Goal: Transaction & Acquisition: Purchase product/service

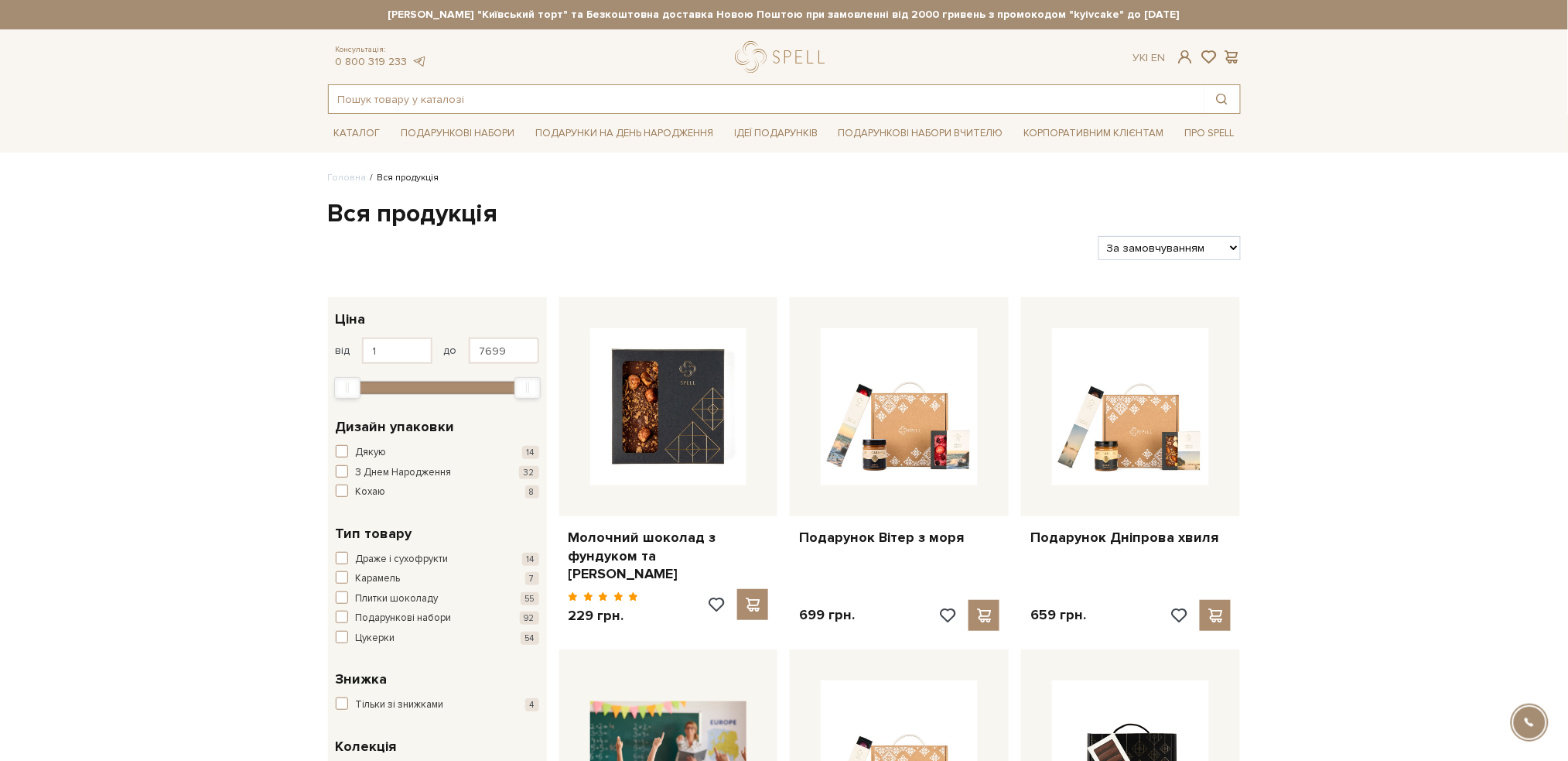
click at [442, 96] on input "text" at bounding box center [766, 99] width 876 height 27
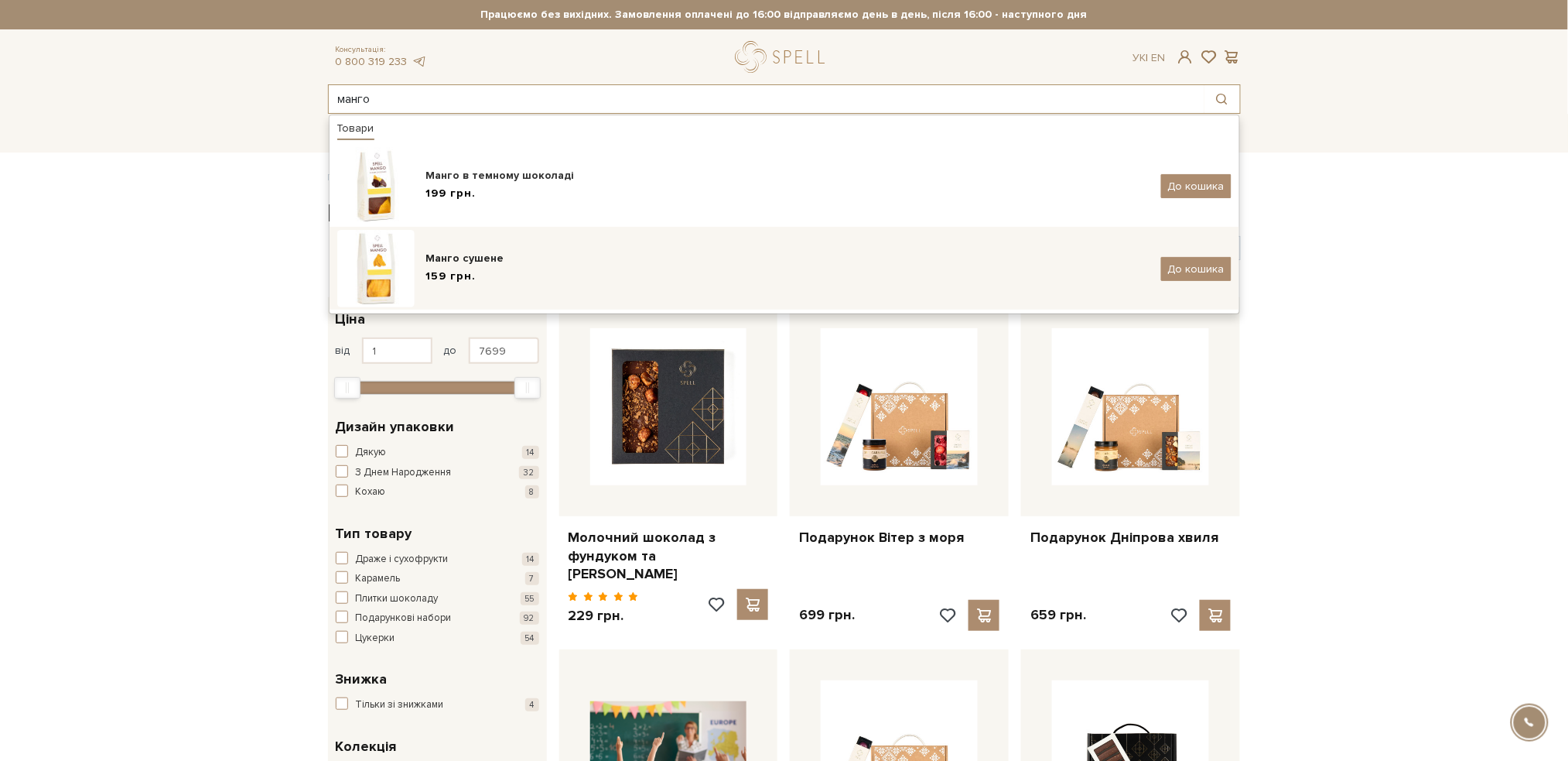
type input "манго"
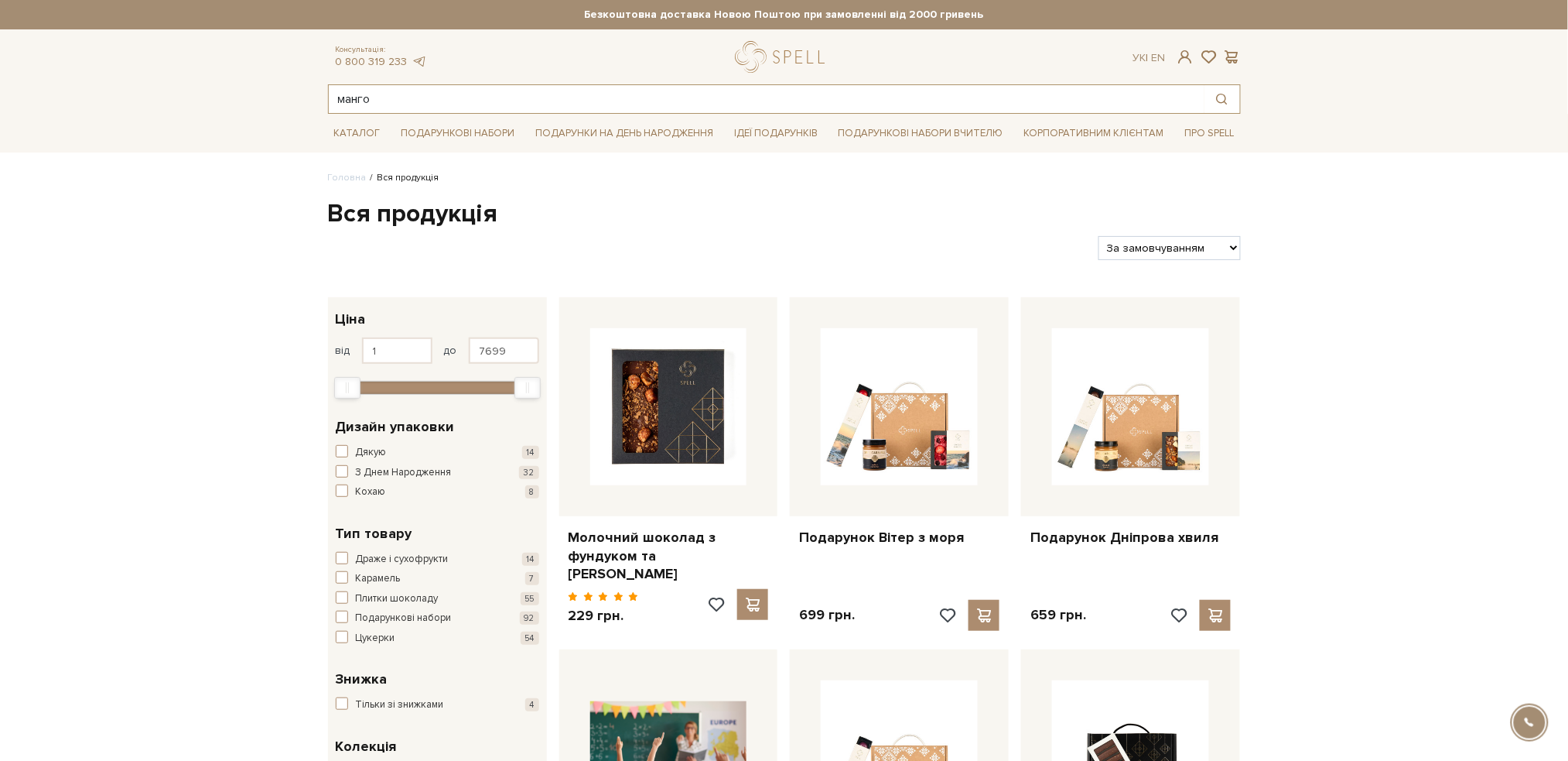
click at [390, 100] on input "манго" at bounding box center [766, 99] width 876 height 27
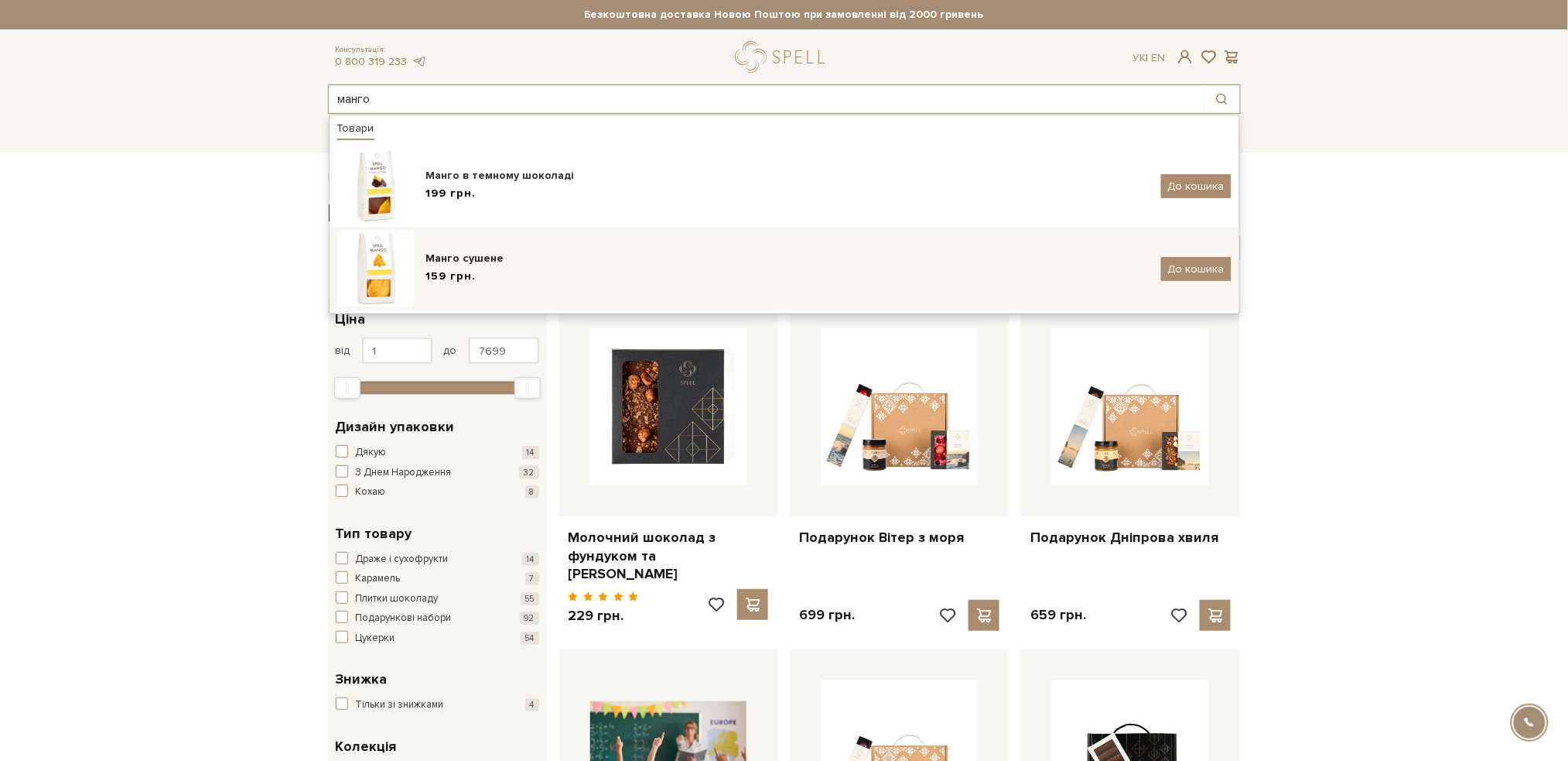
click at [447, 251] on div "Манго сушене" at bounding box center [788, 259] width 724 height 16
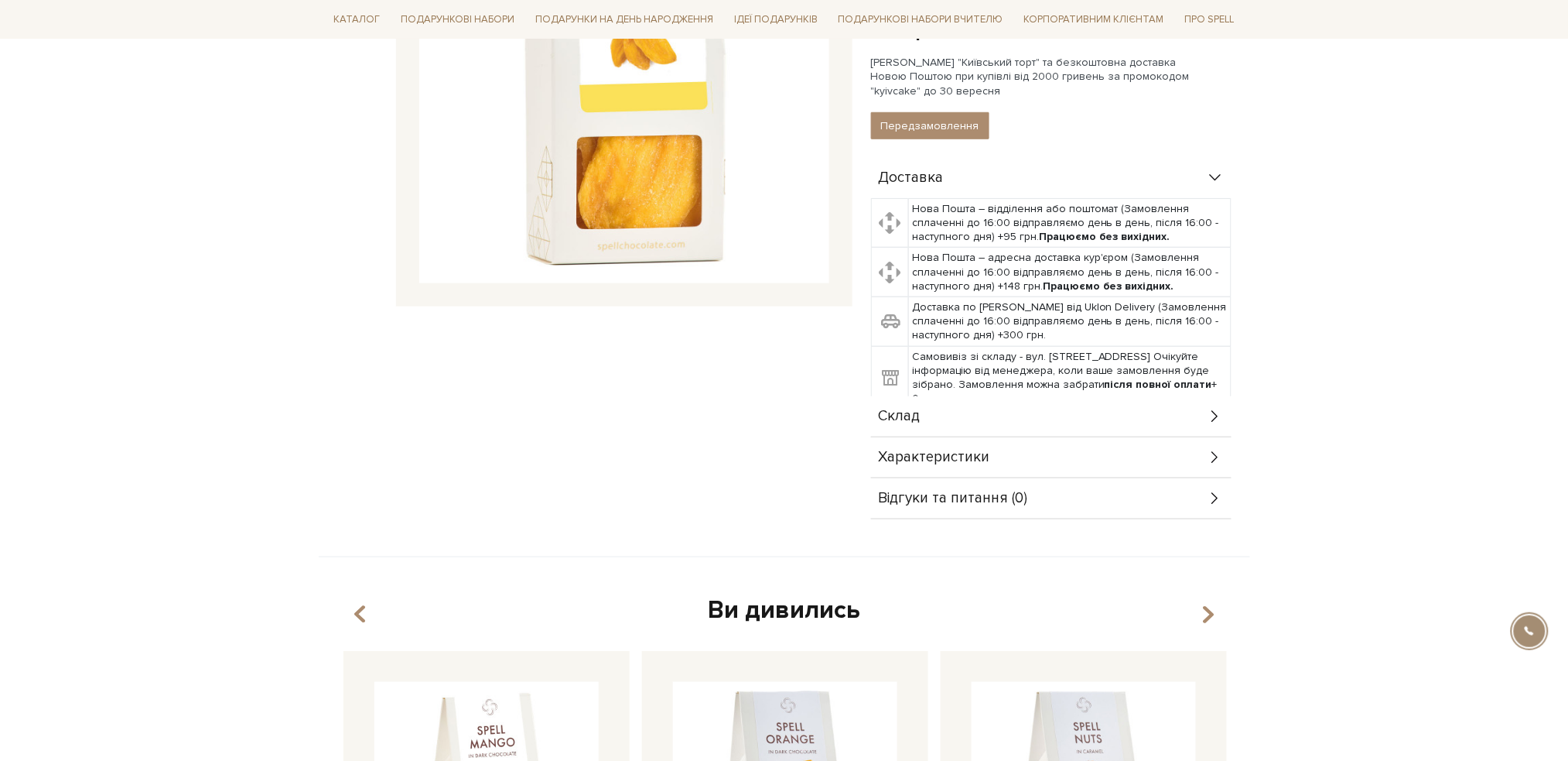
scroll to position [413, 0]
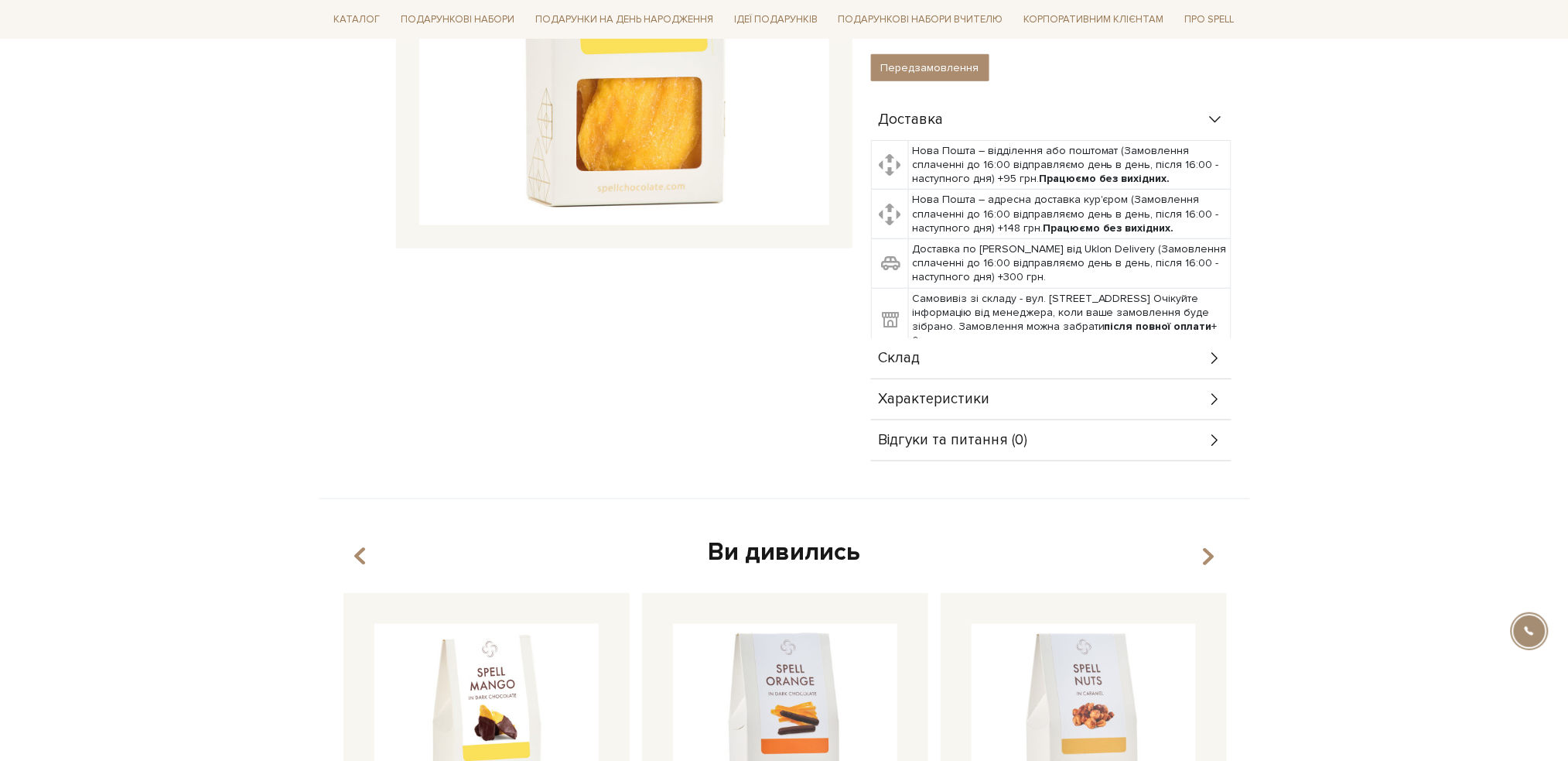
click at [1218, 354] on icon at bounding box center [1215, 358] width 17 height 17
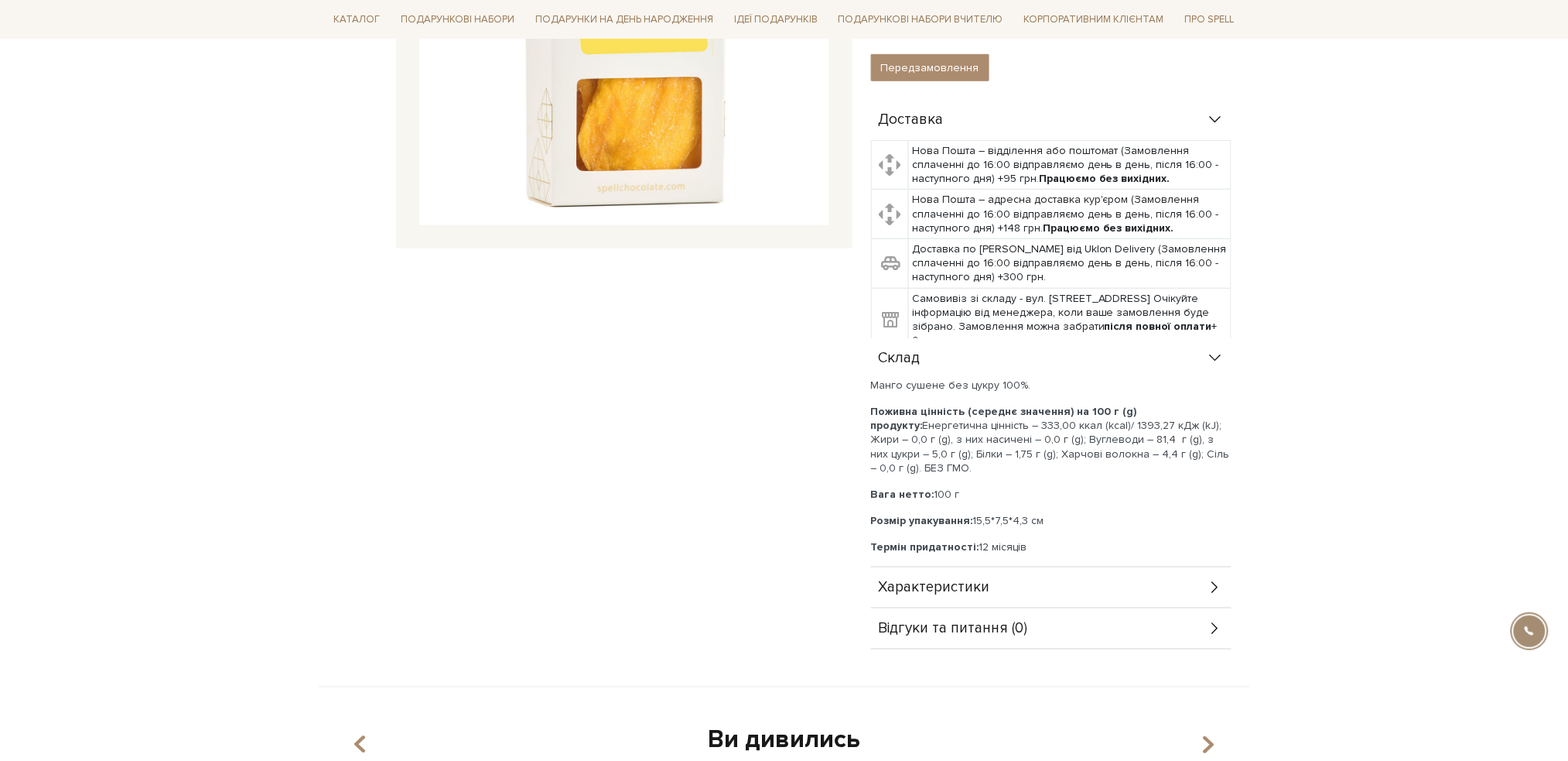
click at [1209, 582] on icon at bounding box center [1215, 586] width 17 height 17
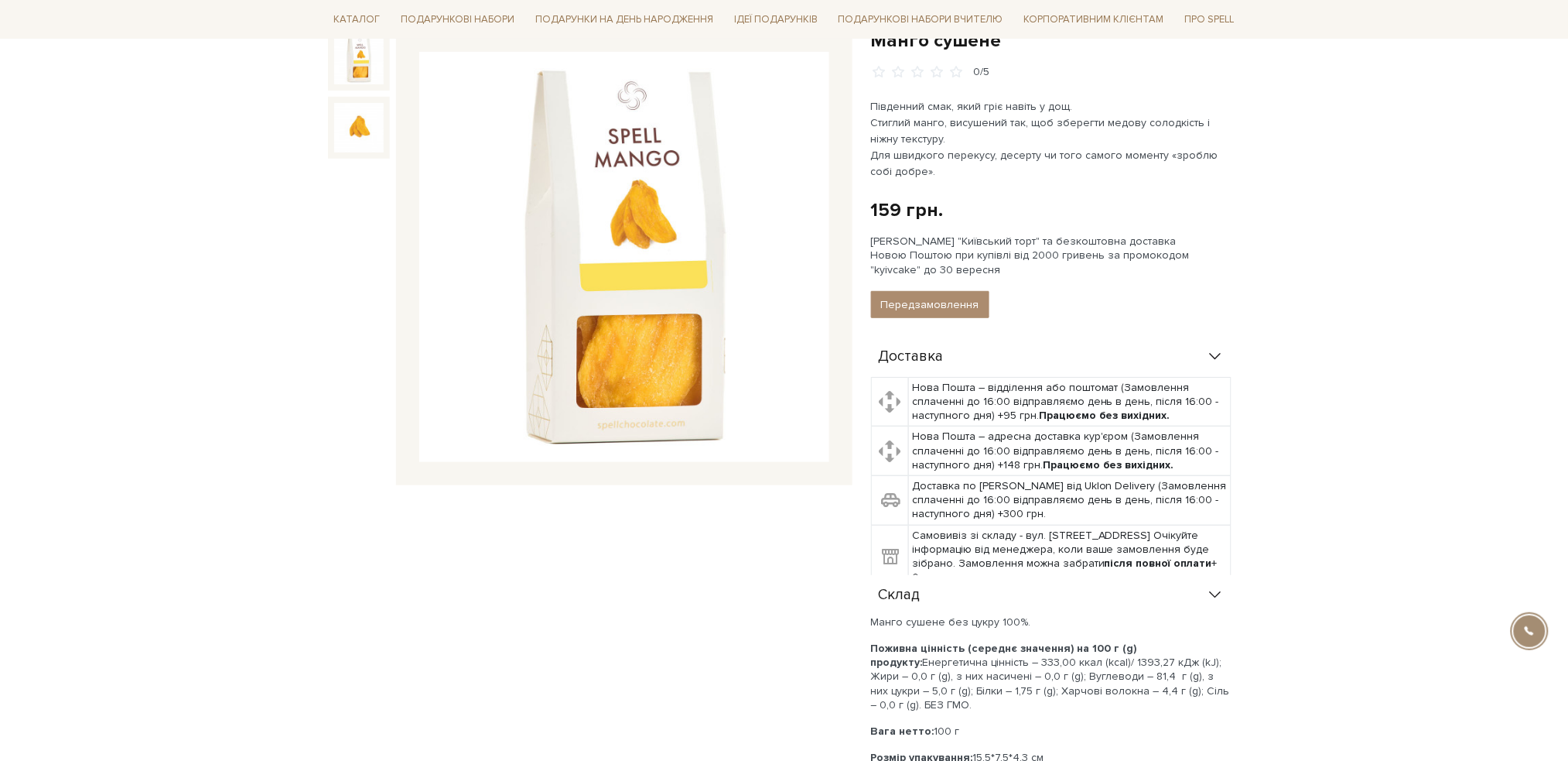
scroll to position [103, 0]
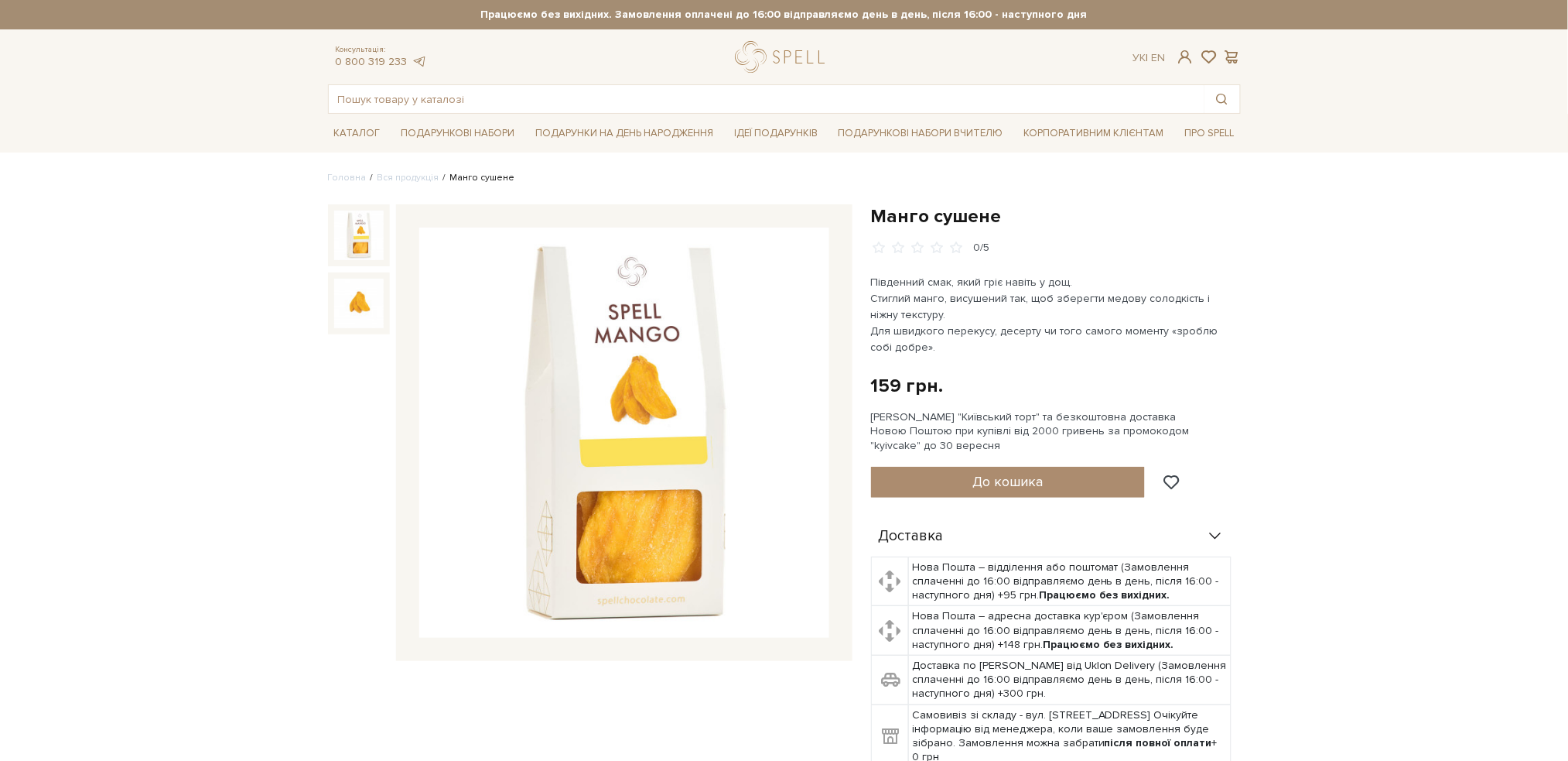
scroll to position [103, 0]
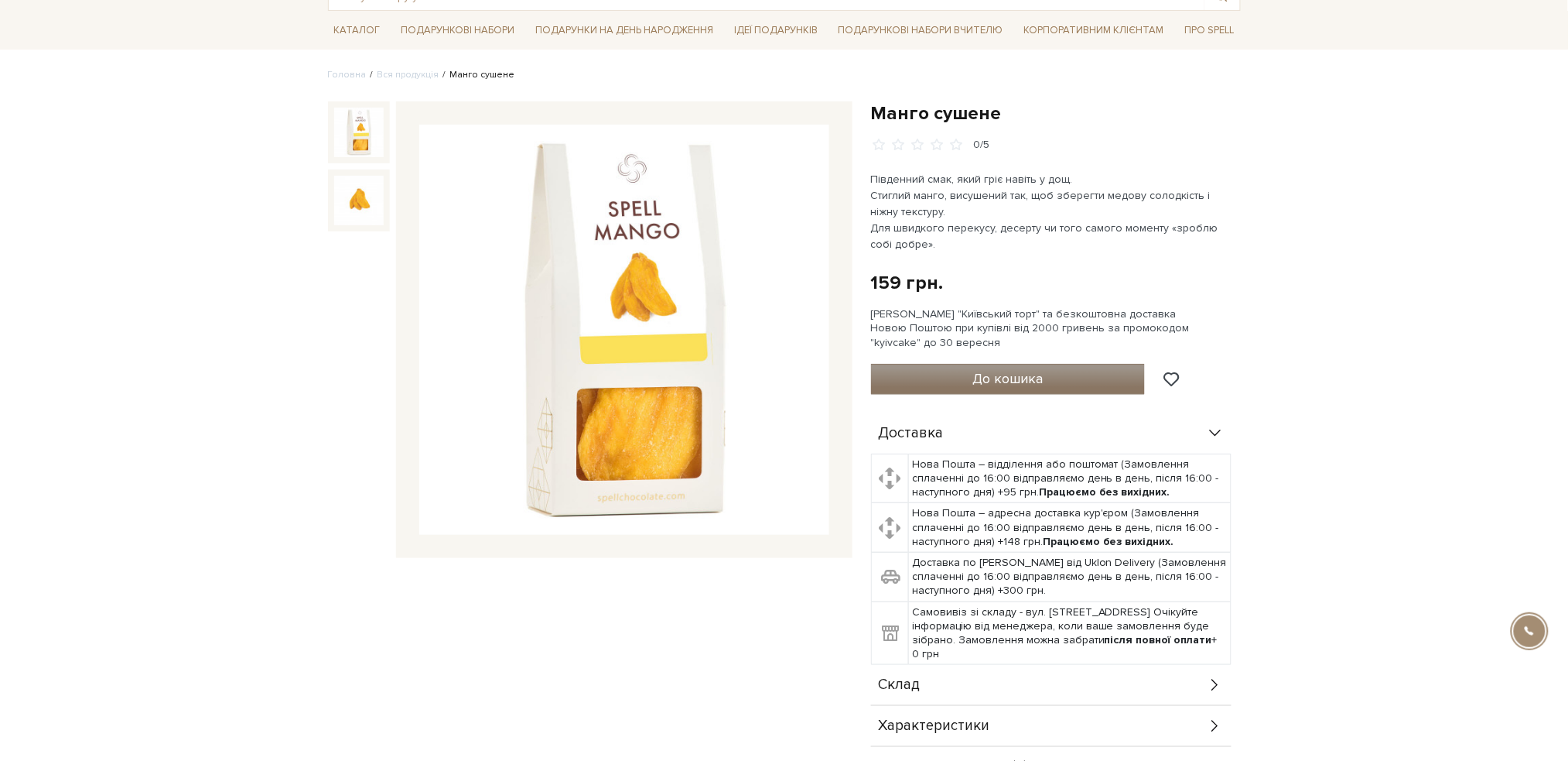
click at [971, 384] on button "До кошика" at bounding box center [1008, 380] width 275 height 31
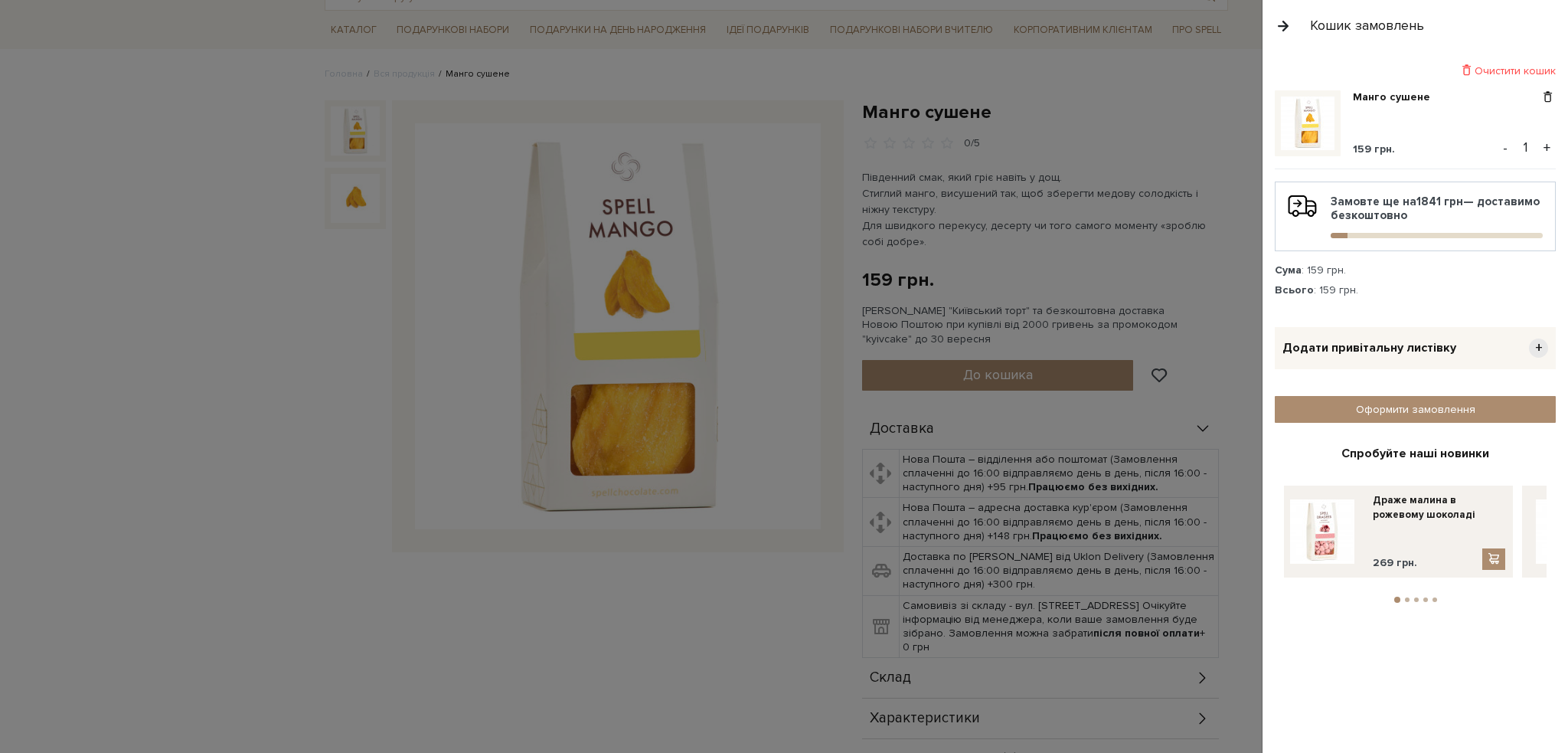
click at [125, 442] on div at bounding box center [784, 376] width 1568 height 753
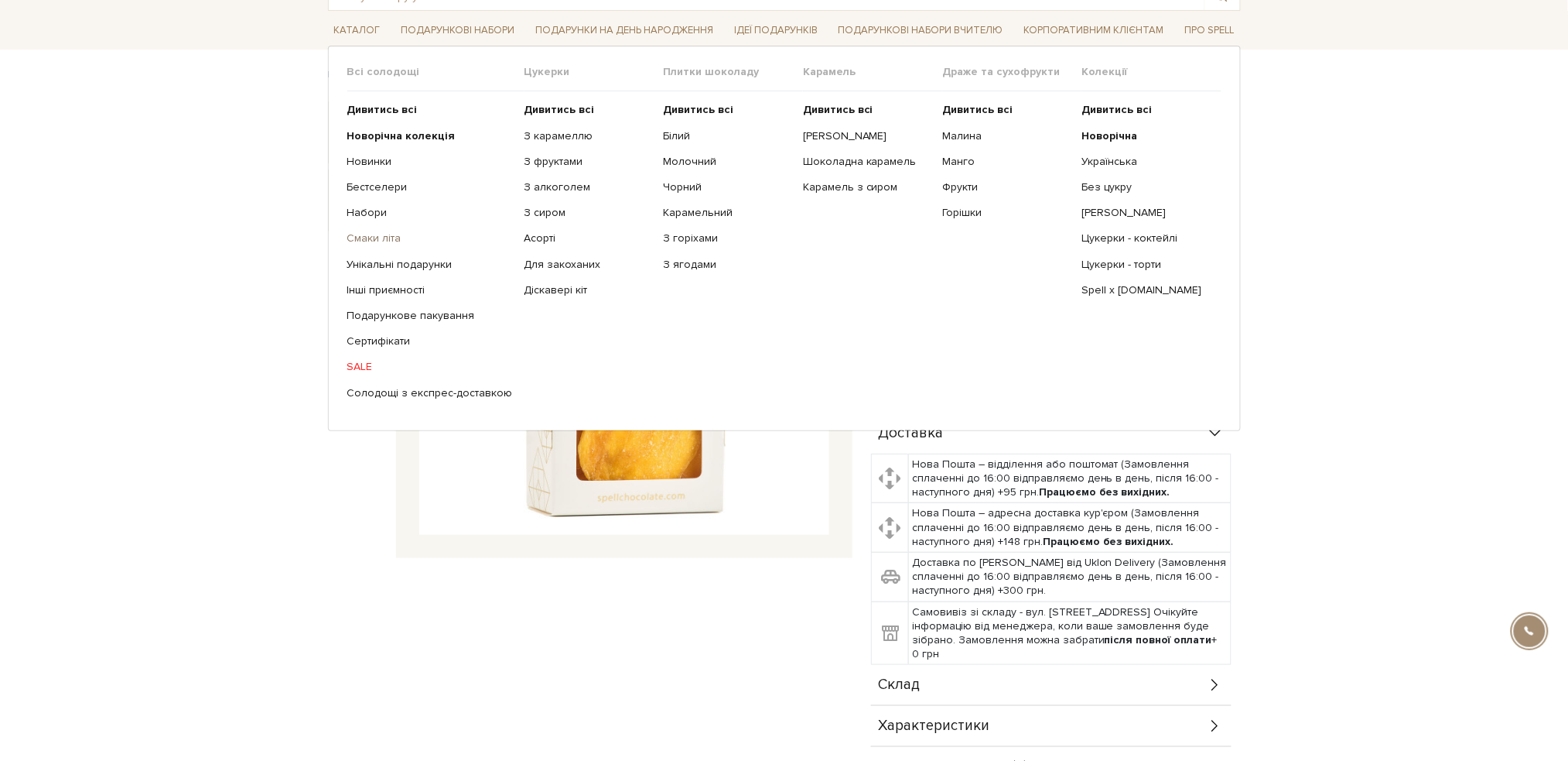
click at [359, 240] on link "Смаки літа" at bounding box center [430, 238] width 166 height 14
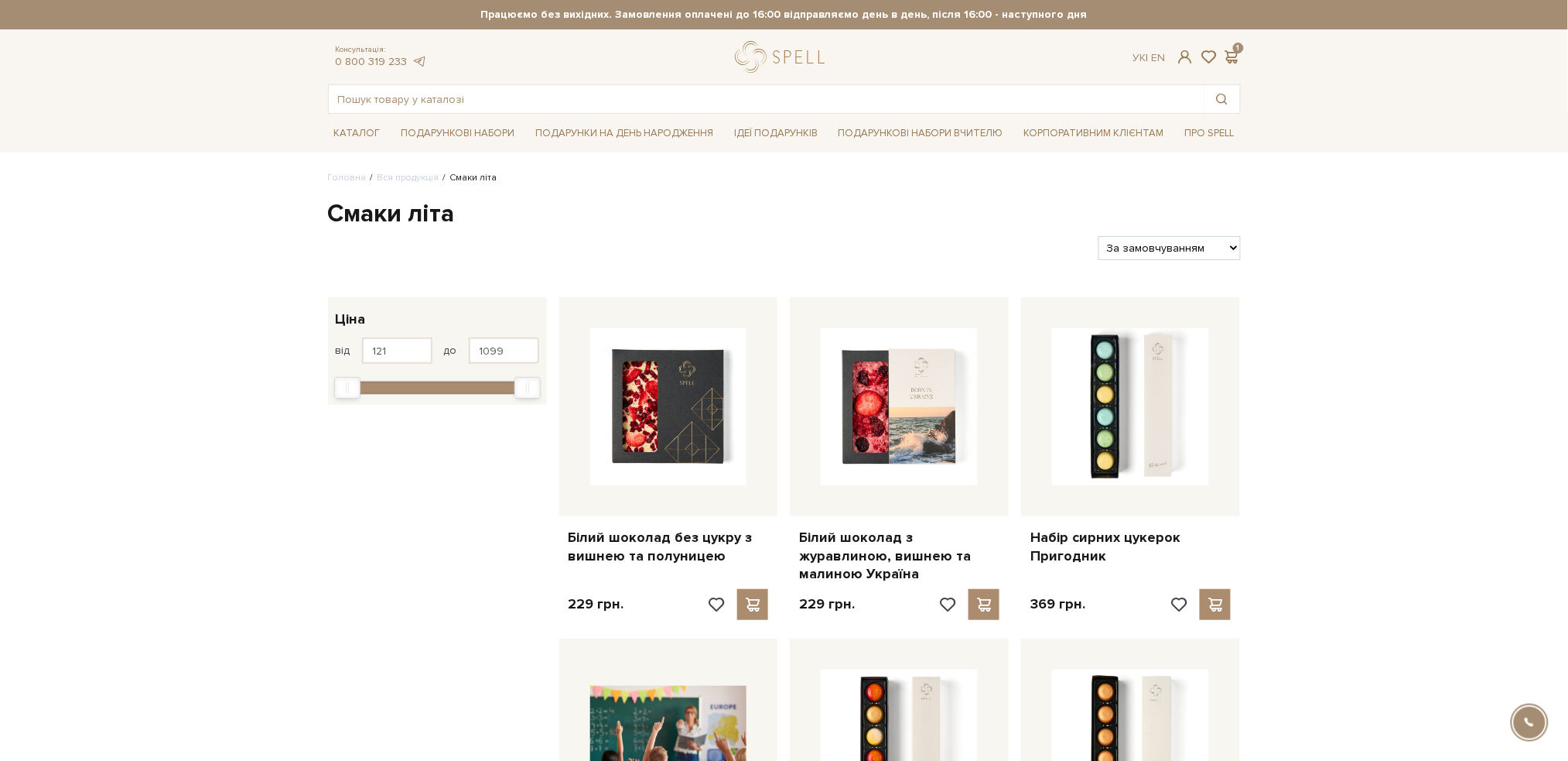
click at [392, 179] on link "Вся продукція" at bounding box center [408, 178] width 62 height 12
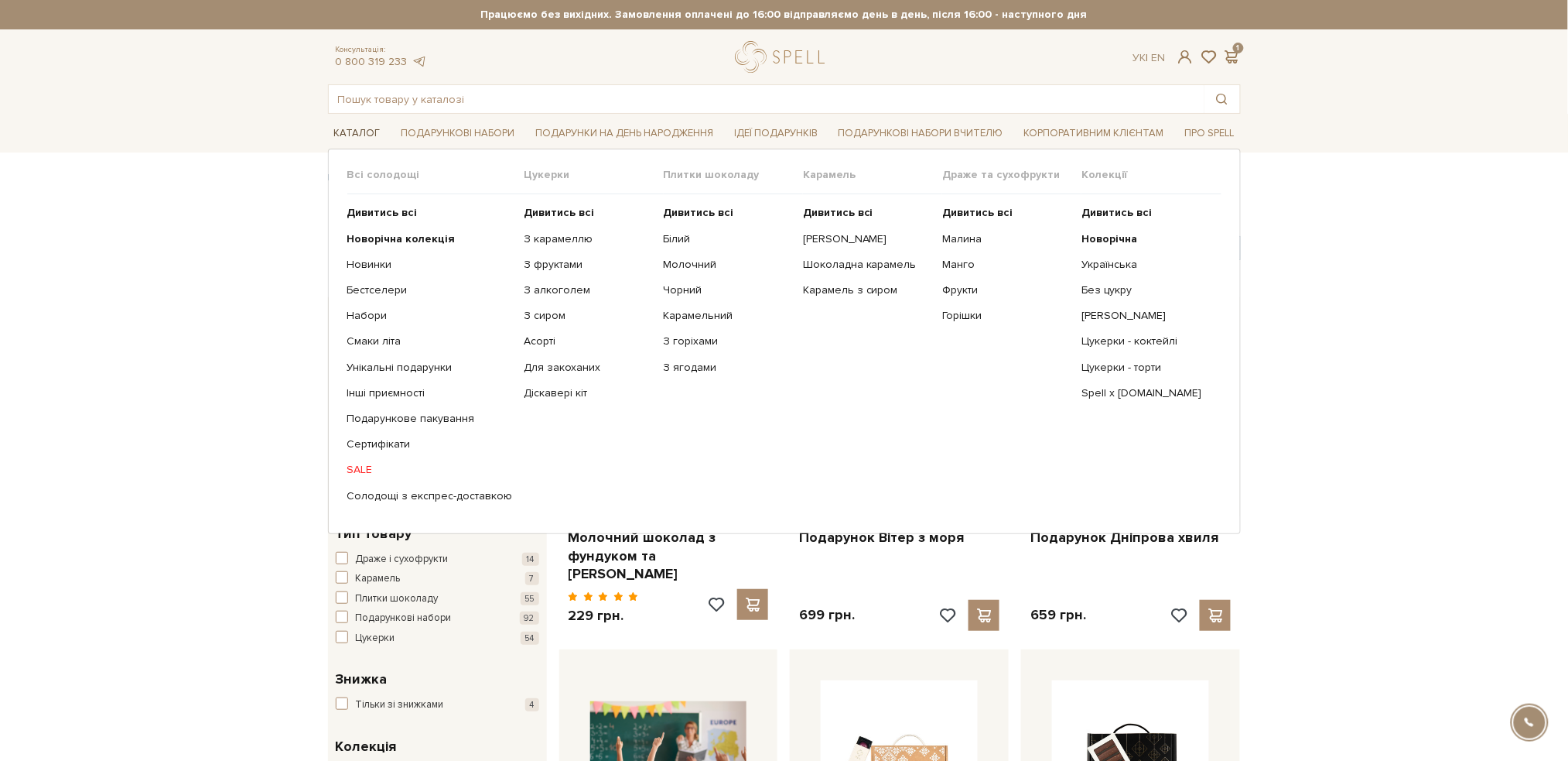
click at [361, 128] on link "Каталог" at bounding box center [358, 133] width 59 height 24
click at [364, 259] on link "Новинки" at bounding box center [430, 265] width 166 height 14
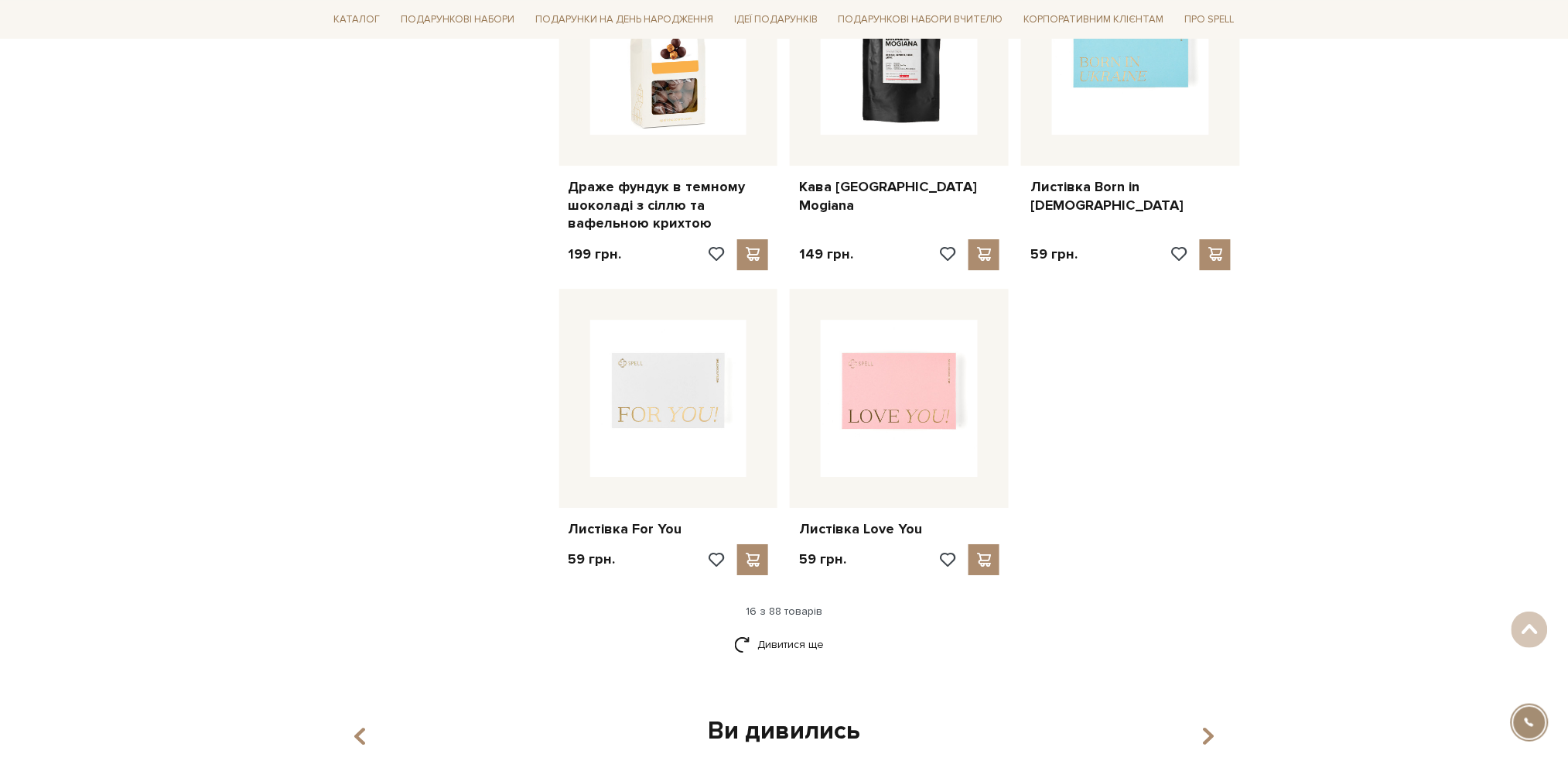
scroll to position [1753, 0]
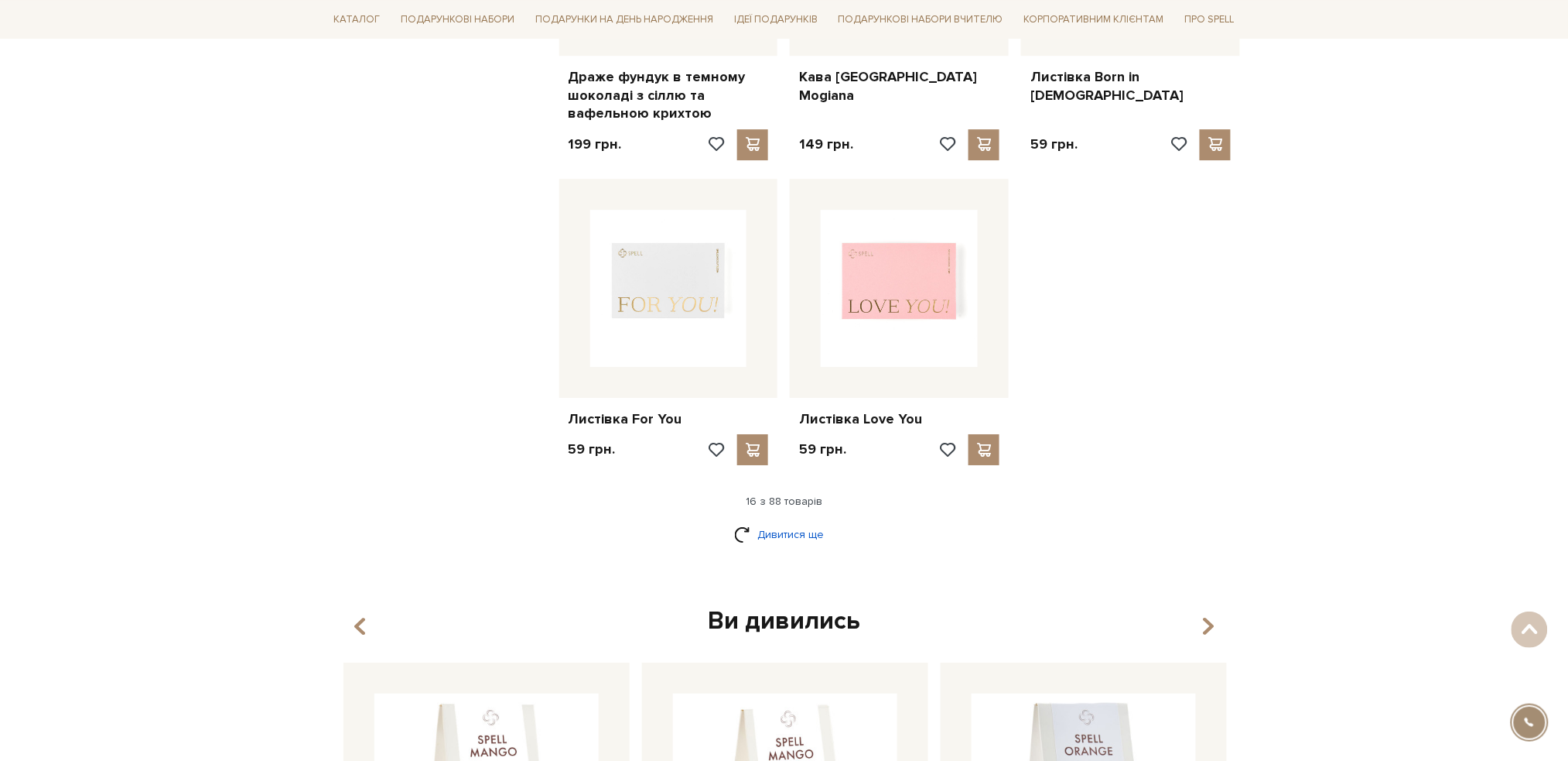
click at [812, 533] on link "Дивитися ще" at bounding box center [784, 534] width 101 height 27
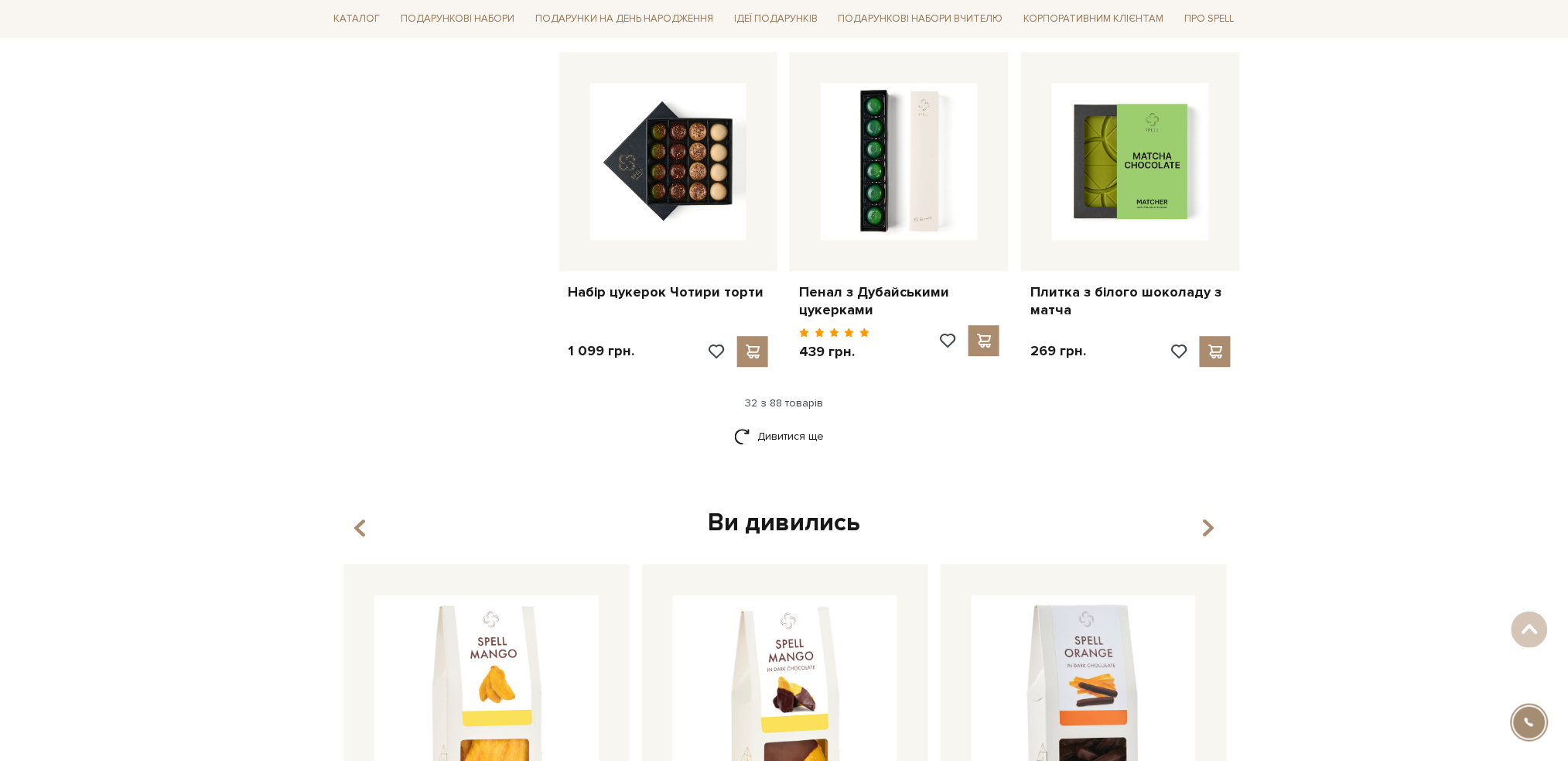
scroll to position [3507, 0]
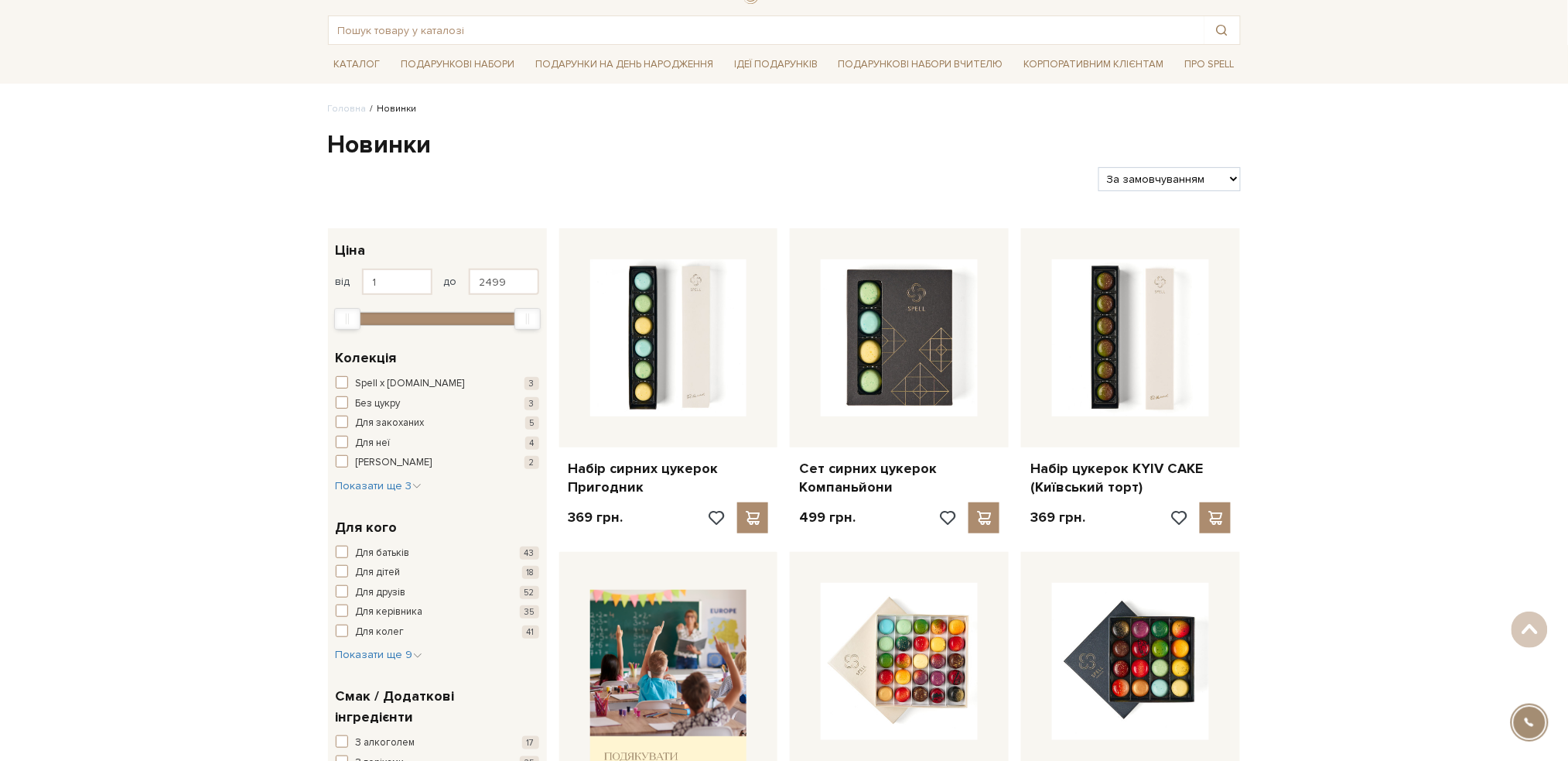
scroll to position [0, 0]
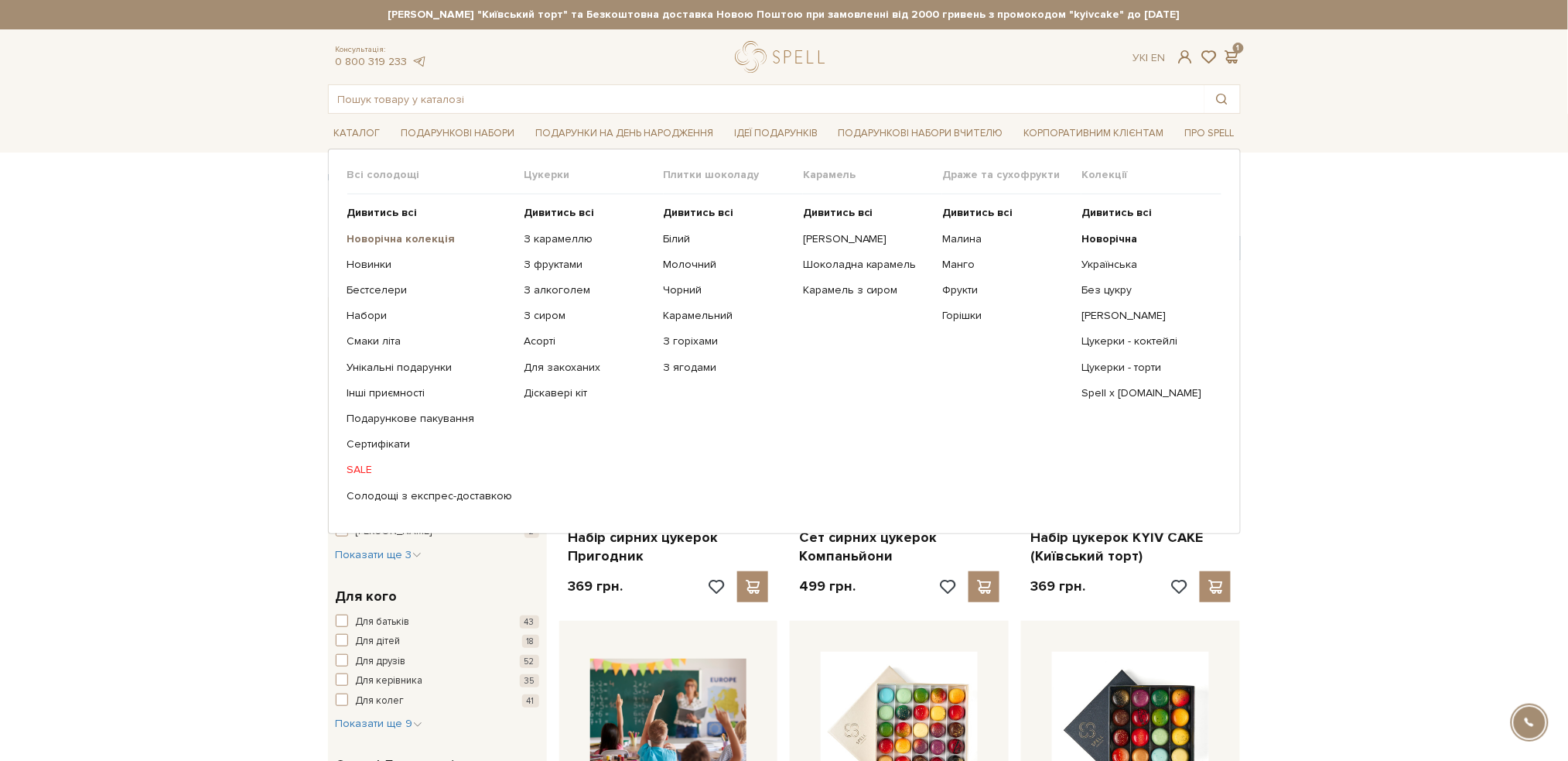
click at [377, 236] on b "Новорічна колекція" at bounding box center [401, 238] width 108 height 13
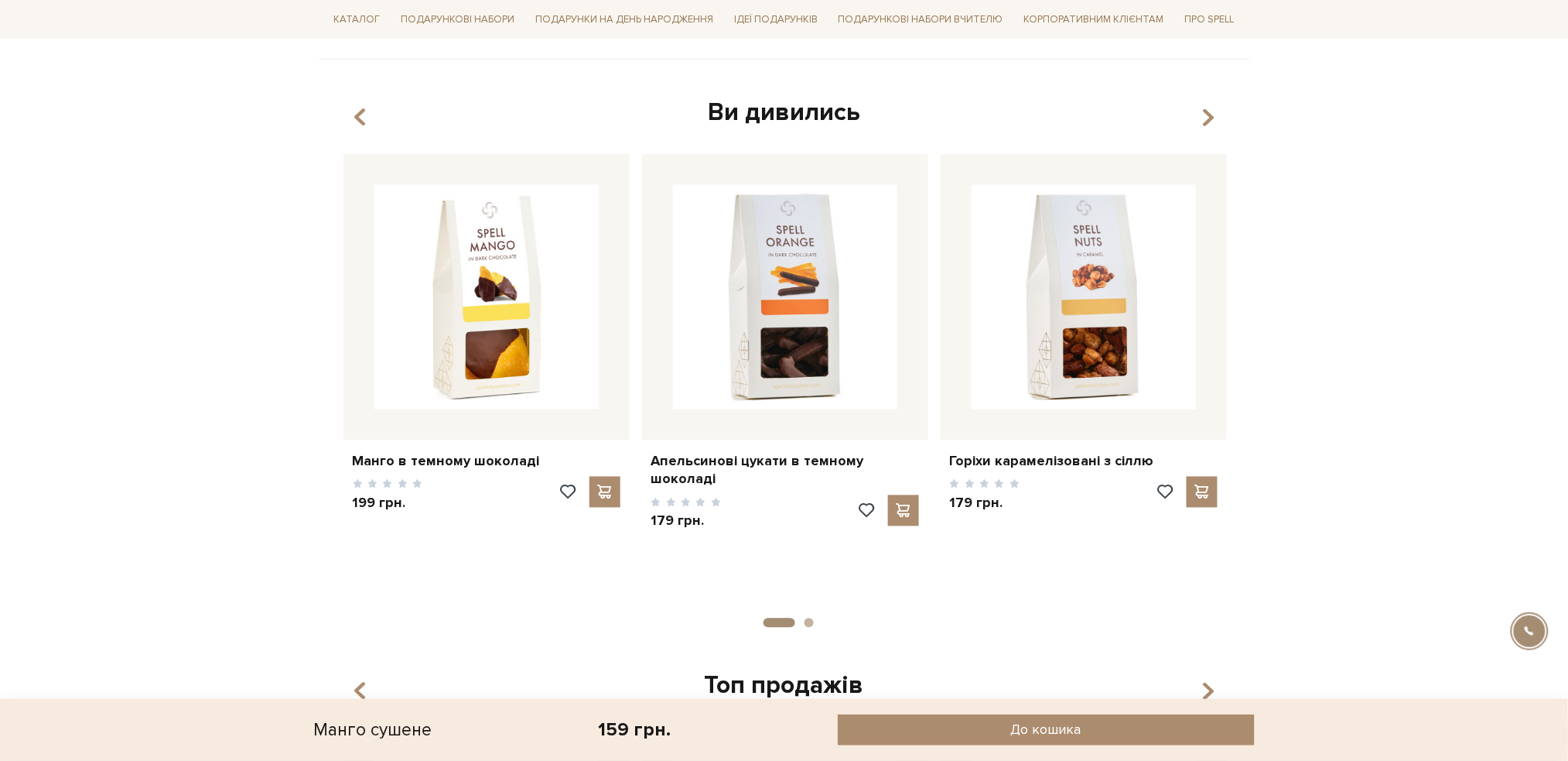
scroll to position [929, 0]
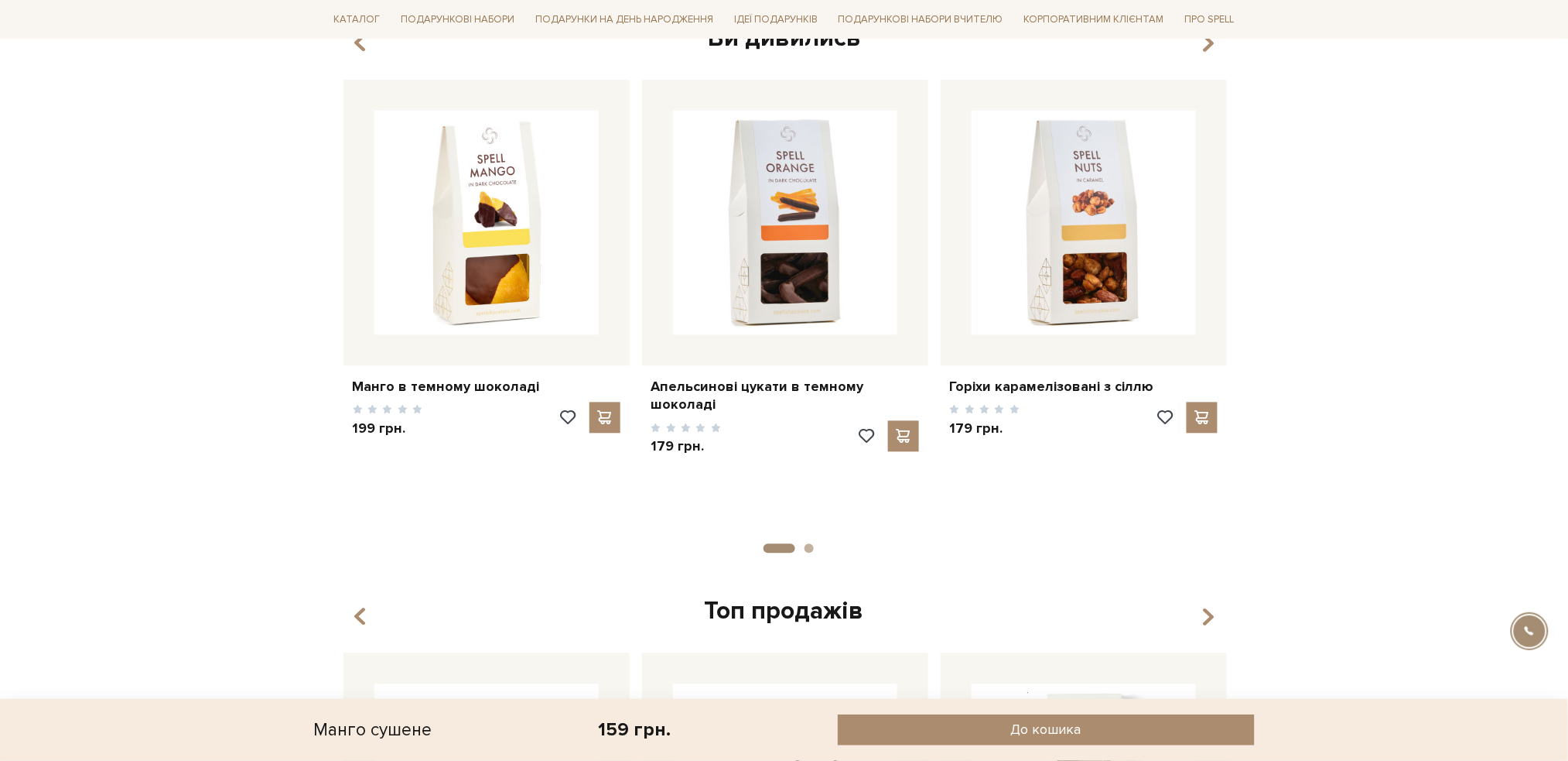
click at [1413, 285] on body "Подарункові набори SALE Корпоративним клієнтам Доставка і оплата Консультація: …" at bounding box center [784, 214] width 1568 height 2315
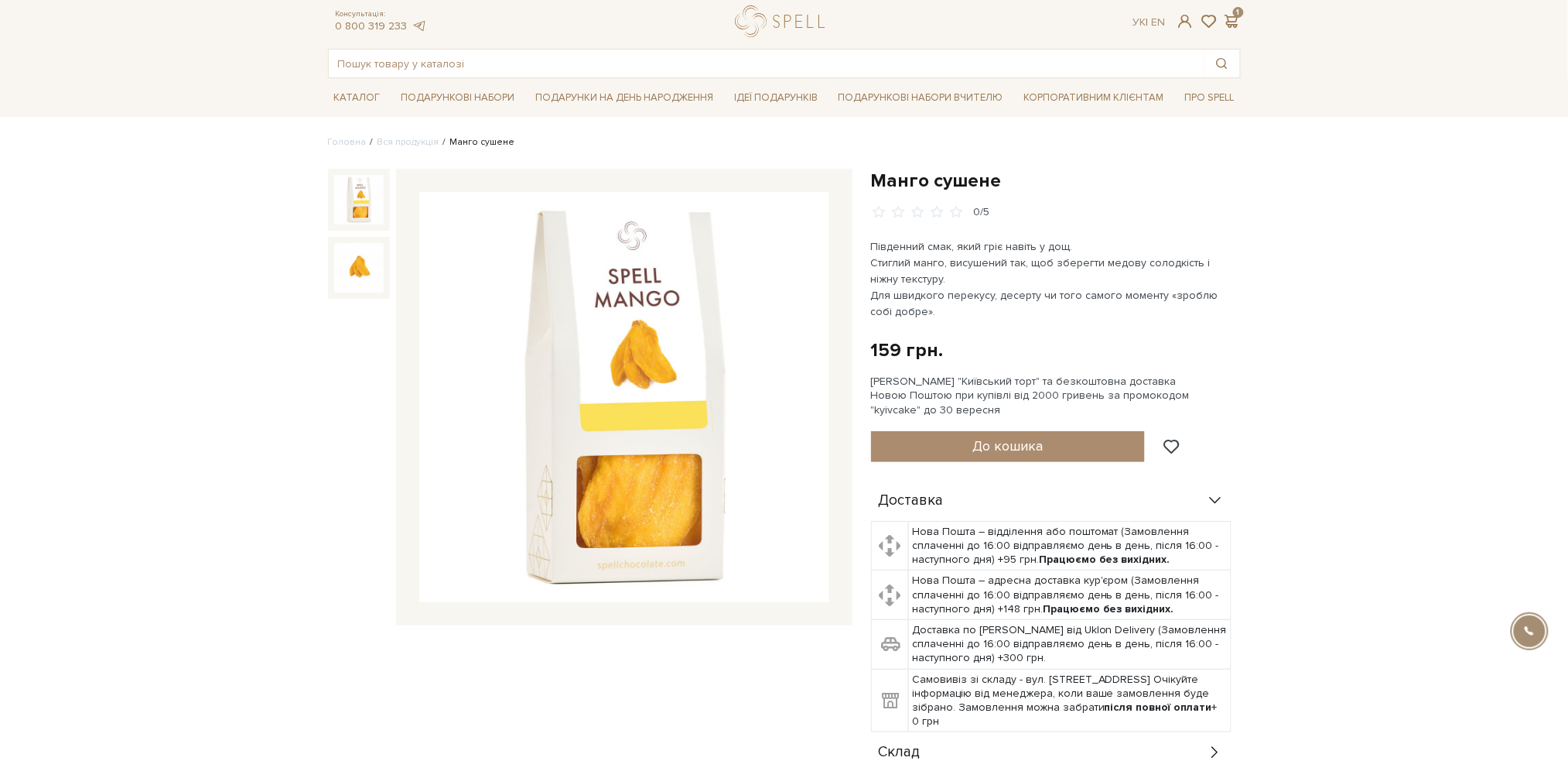
scroll to position [0, 0]
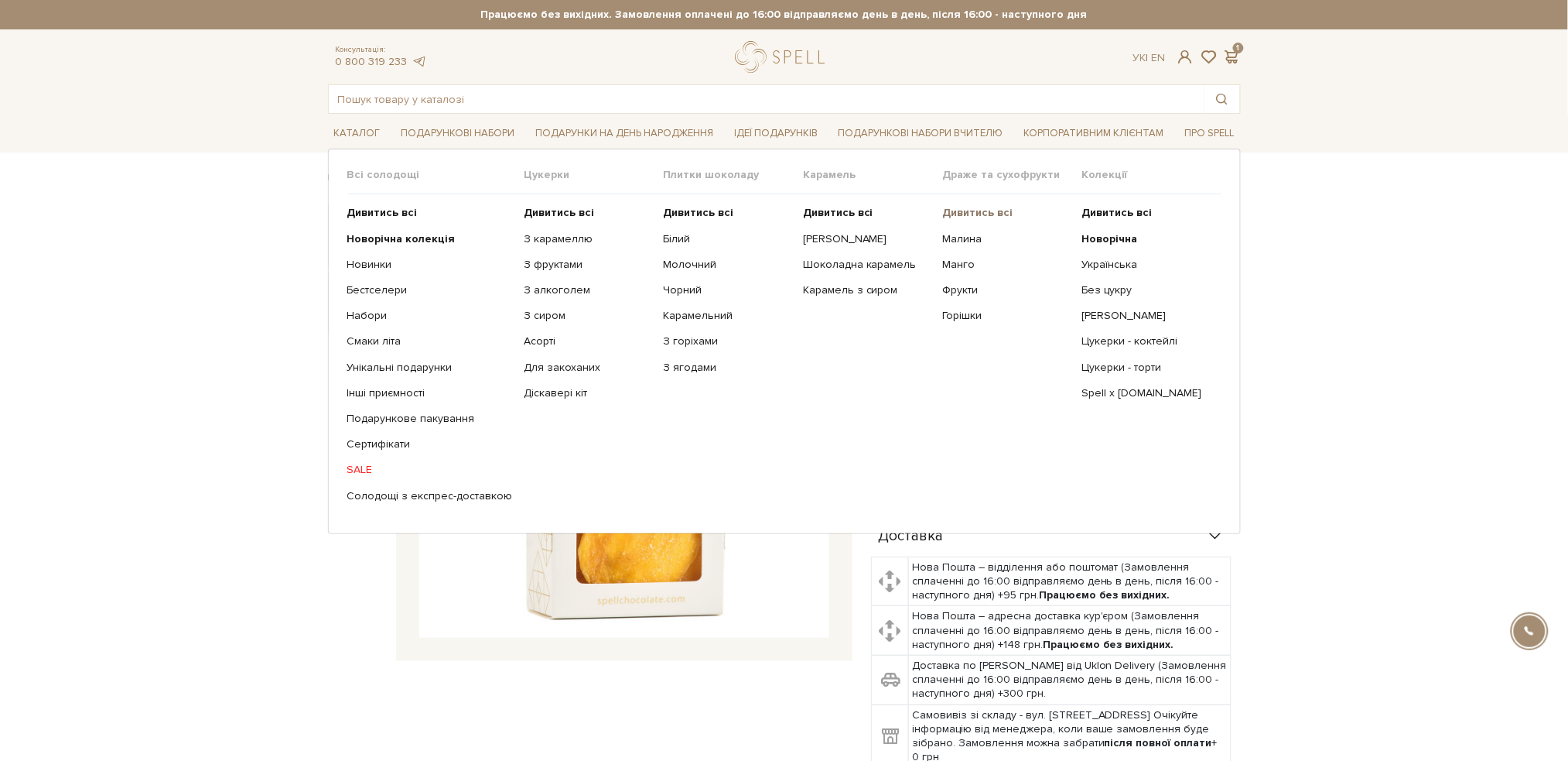
click at [971, 214] on b "Дивитись всі" at bounding box center [978, 212] width 71 height 13
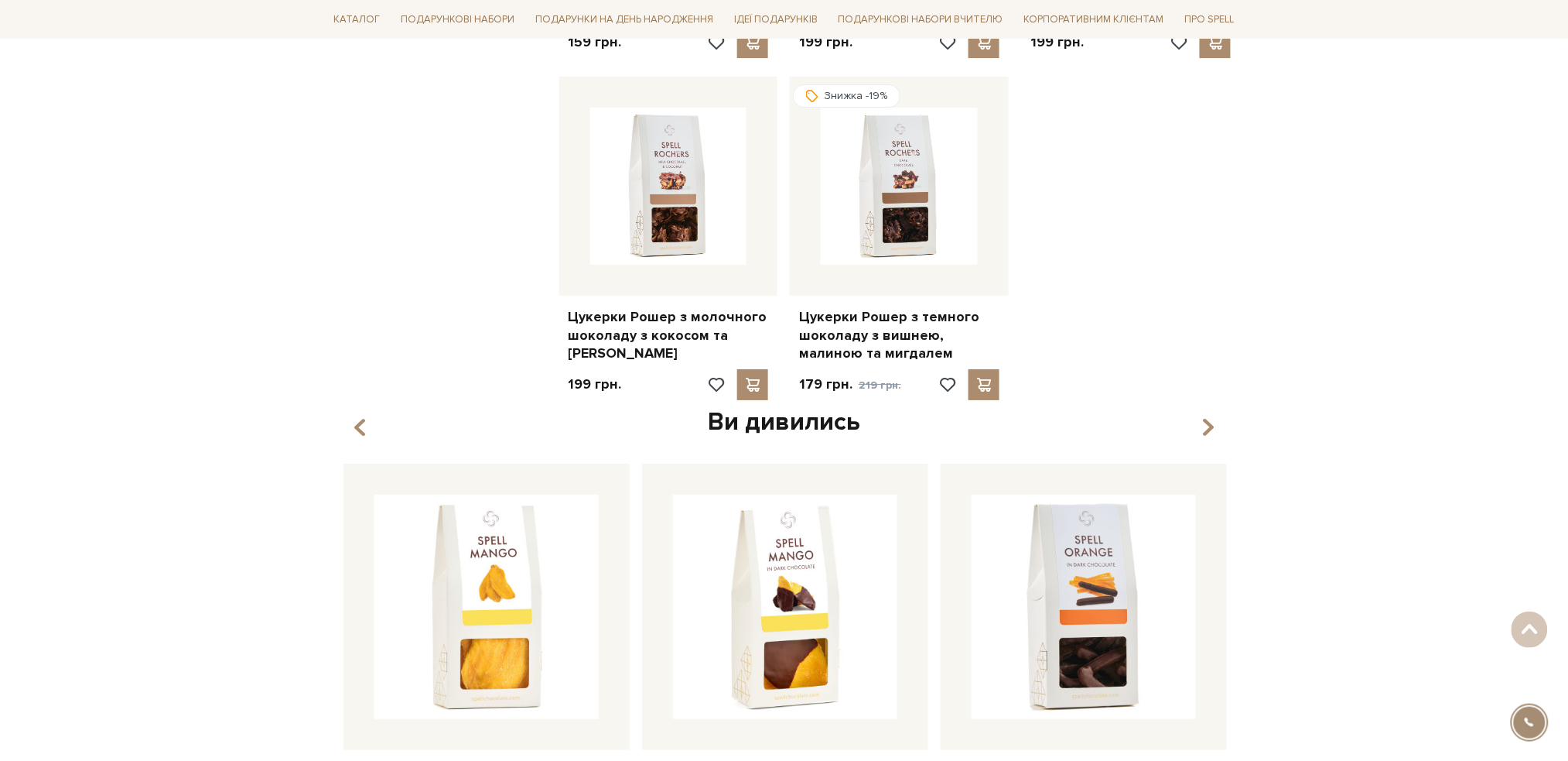
scroll to position [1959, 0]
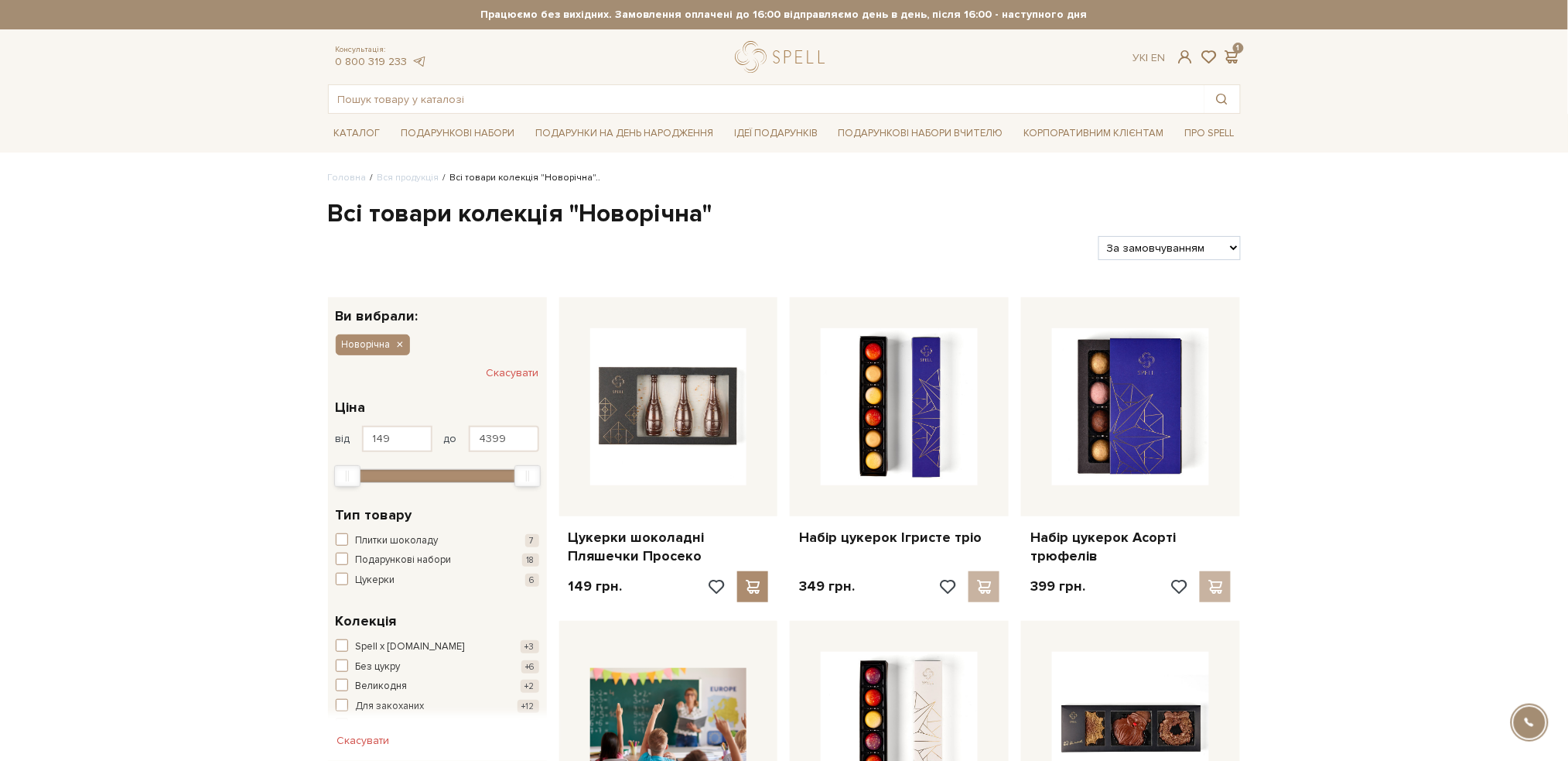
click at [1223, 254] on select "За замовчуванням За Ціною (зростання) За Ціною (зменшення) Новинки За популярні…" at bounding box center [1169, 248] width 141 height 24
select select "[URL][DOMAIN_NAME]"
click at [1098, 236] on select "За замовчуванням За Ціною (зростання) За Ціною (зменшення) Новинки За популярні…" at bounding box center [1169, 248] width 141 height 24
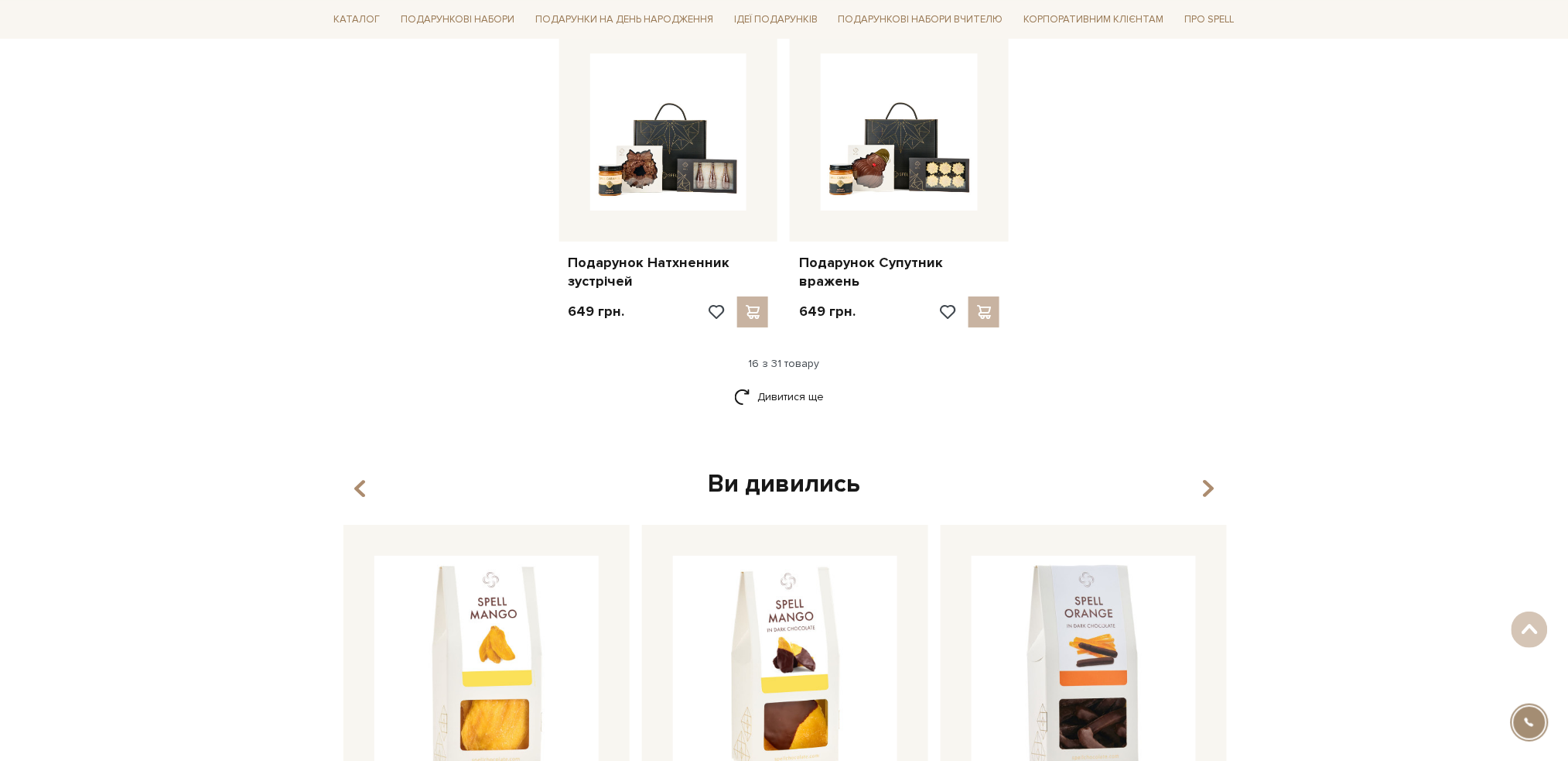
scroll to position [1959, 0]
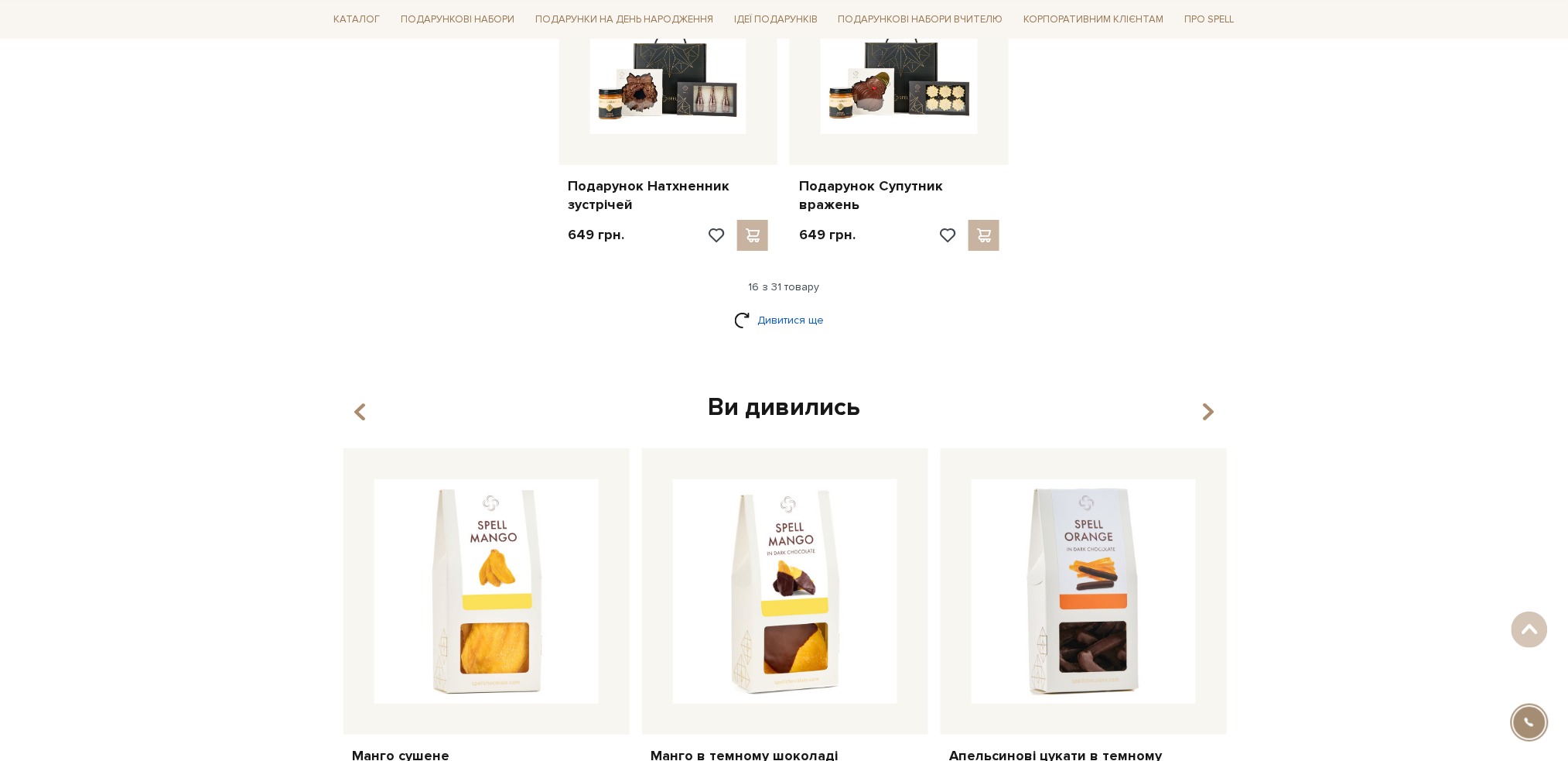
click at [790, 315] on link "Дивитися ще" at bounding box center [784, 320] width 101 height 27
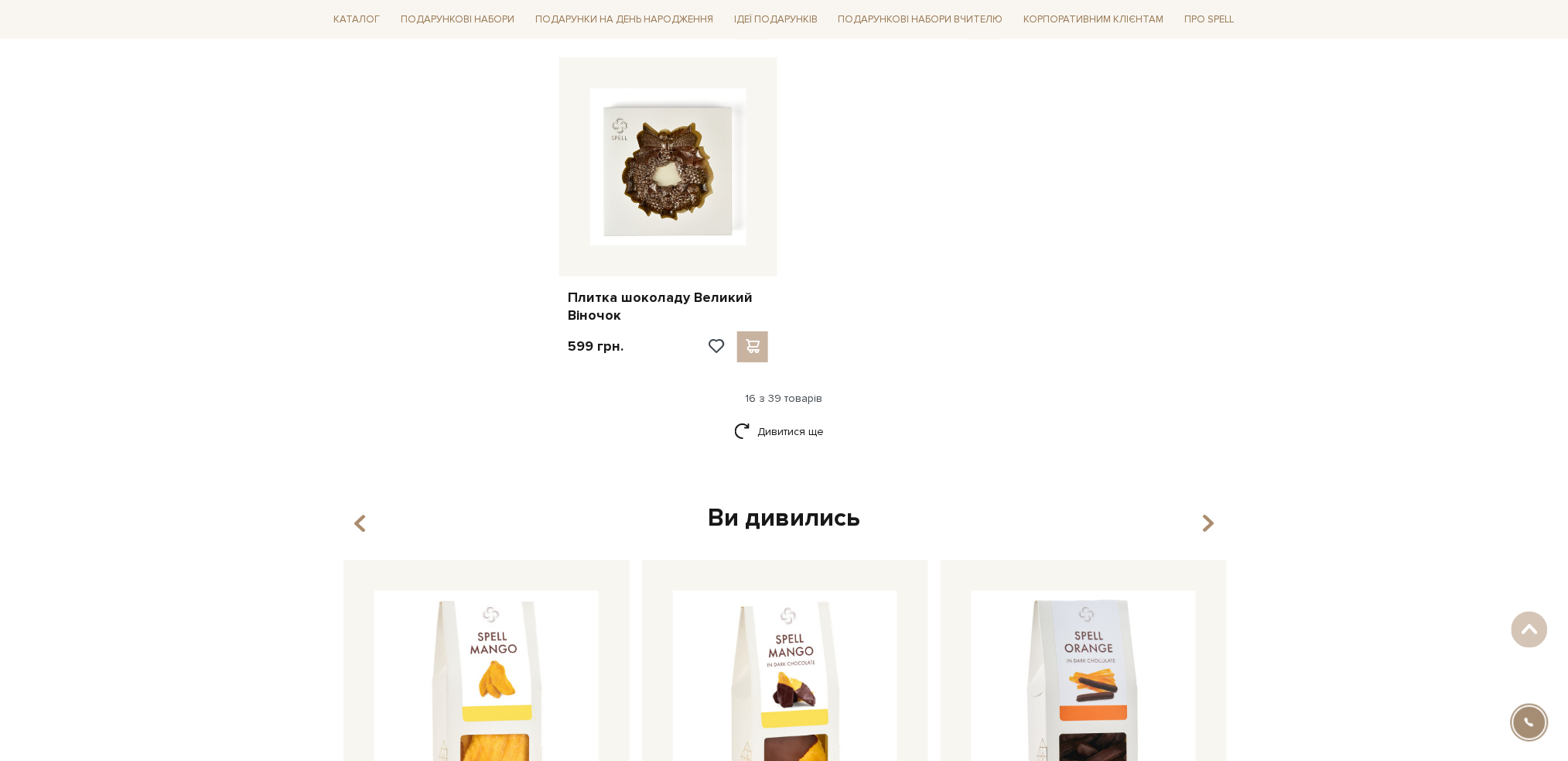
scroll to position [1753, 0]
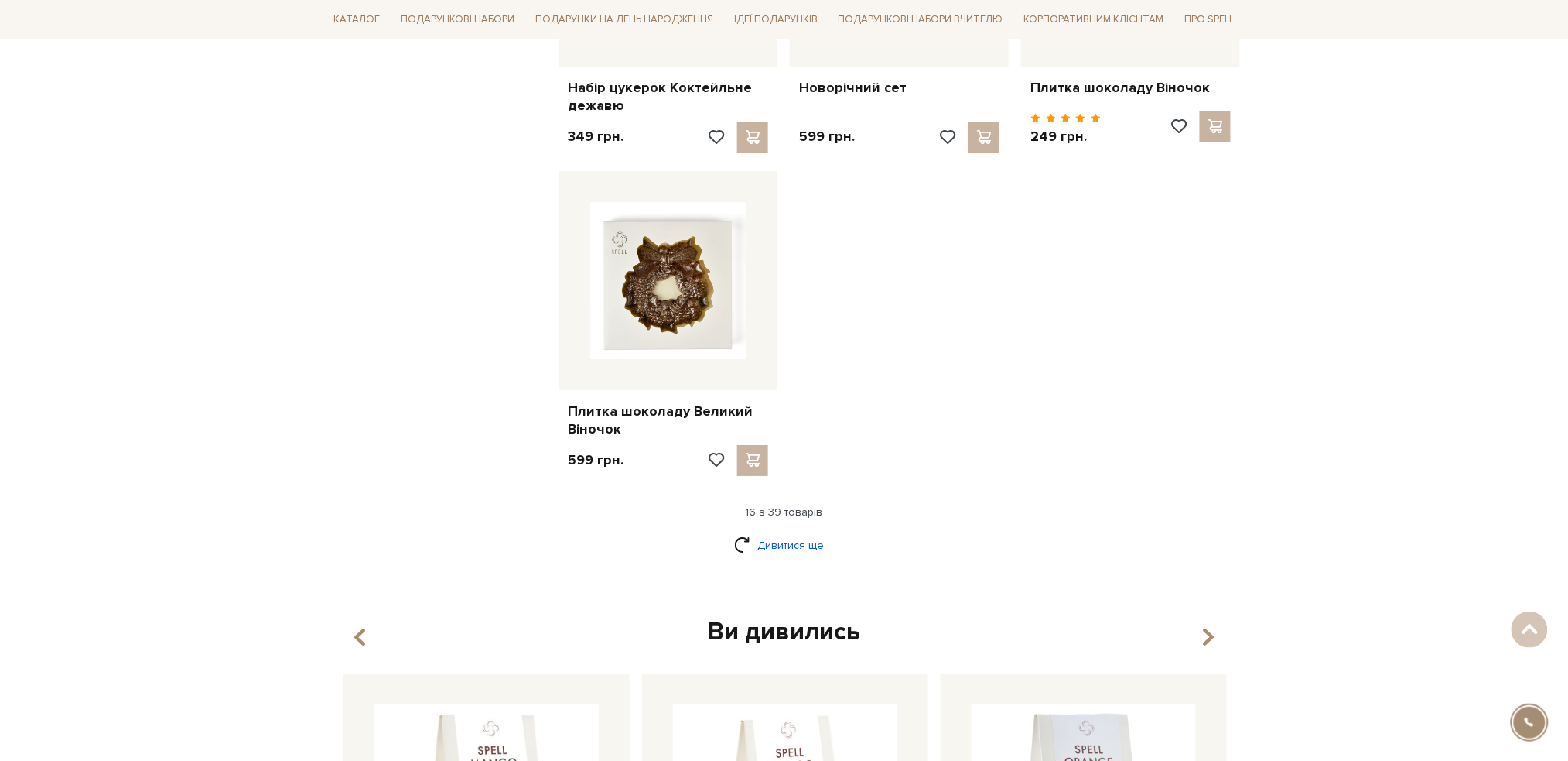
click at [790, 552] on link "Дивитися ще" at bounding box center [784, 545] width 101 height 27
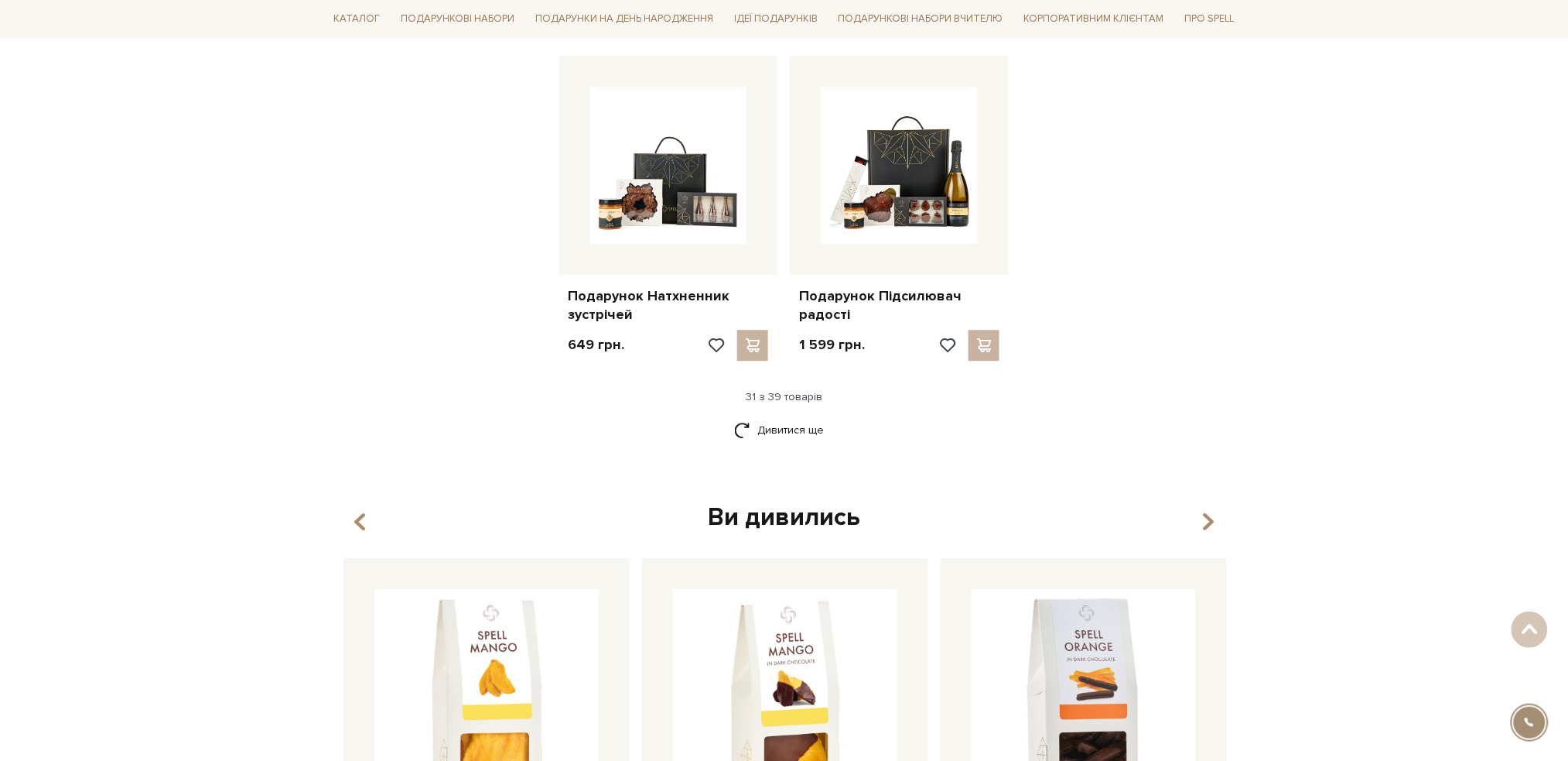
scroll to position [3714, 0]
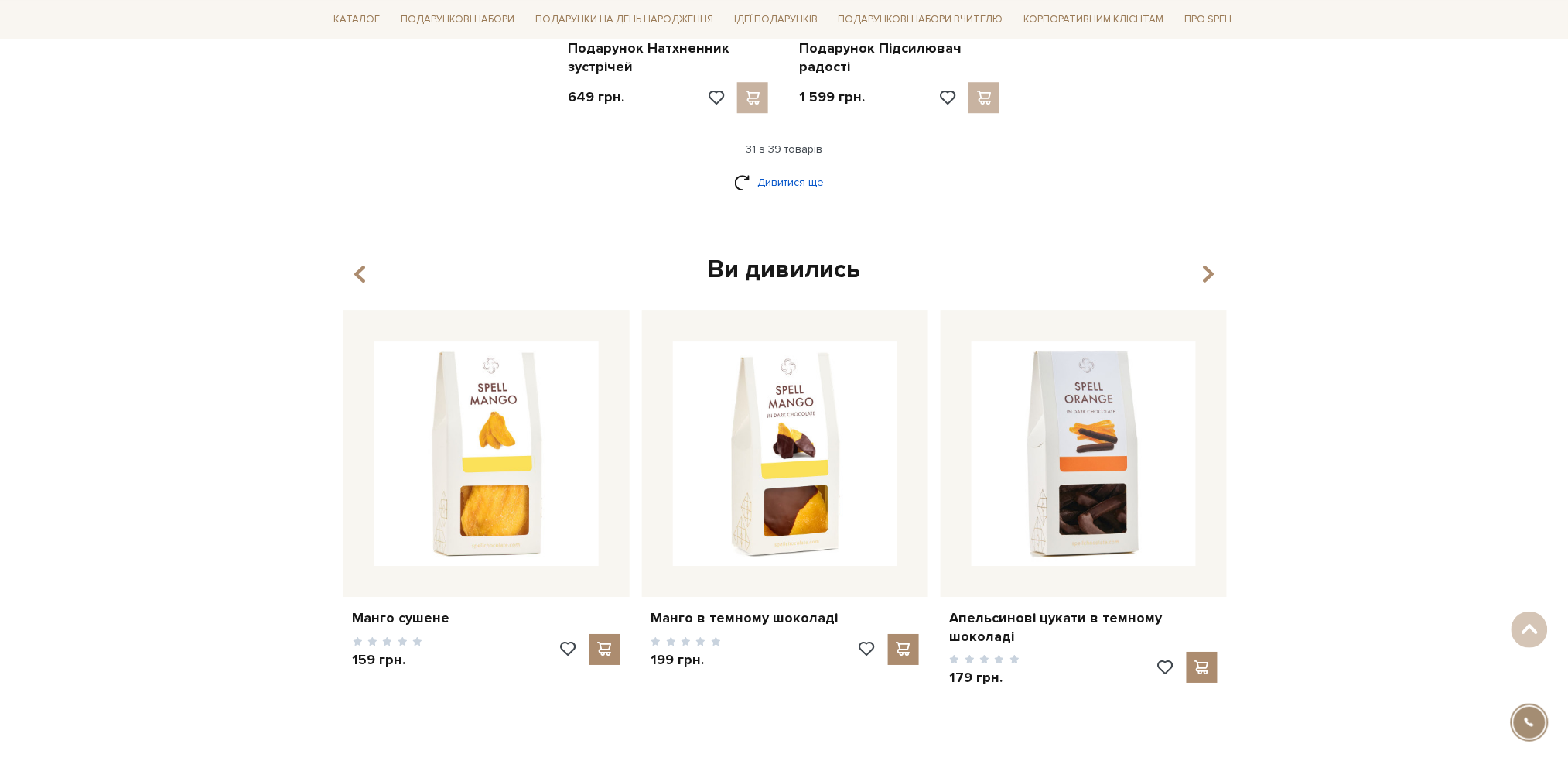
click at [797, 177] on link "Дивитися ще" at bounding box center [784, 182] width 101 height 27
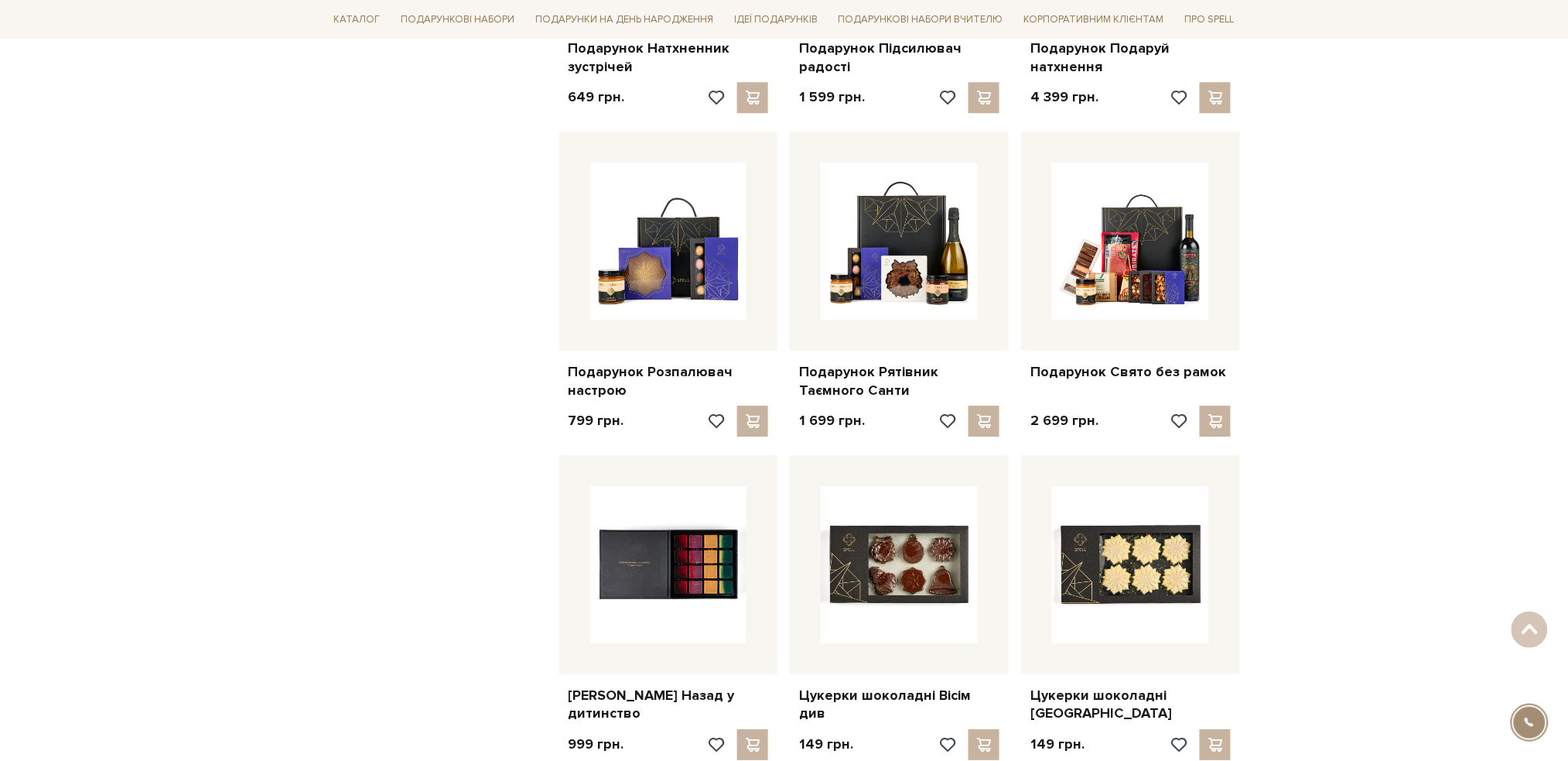
scroll to position [4230, 0]
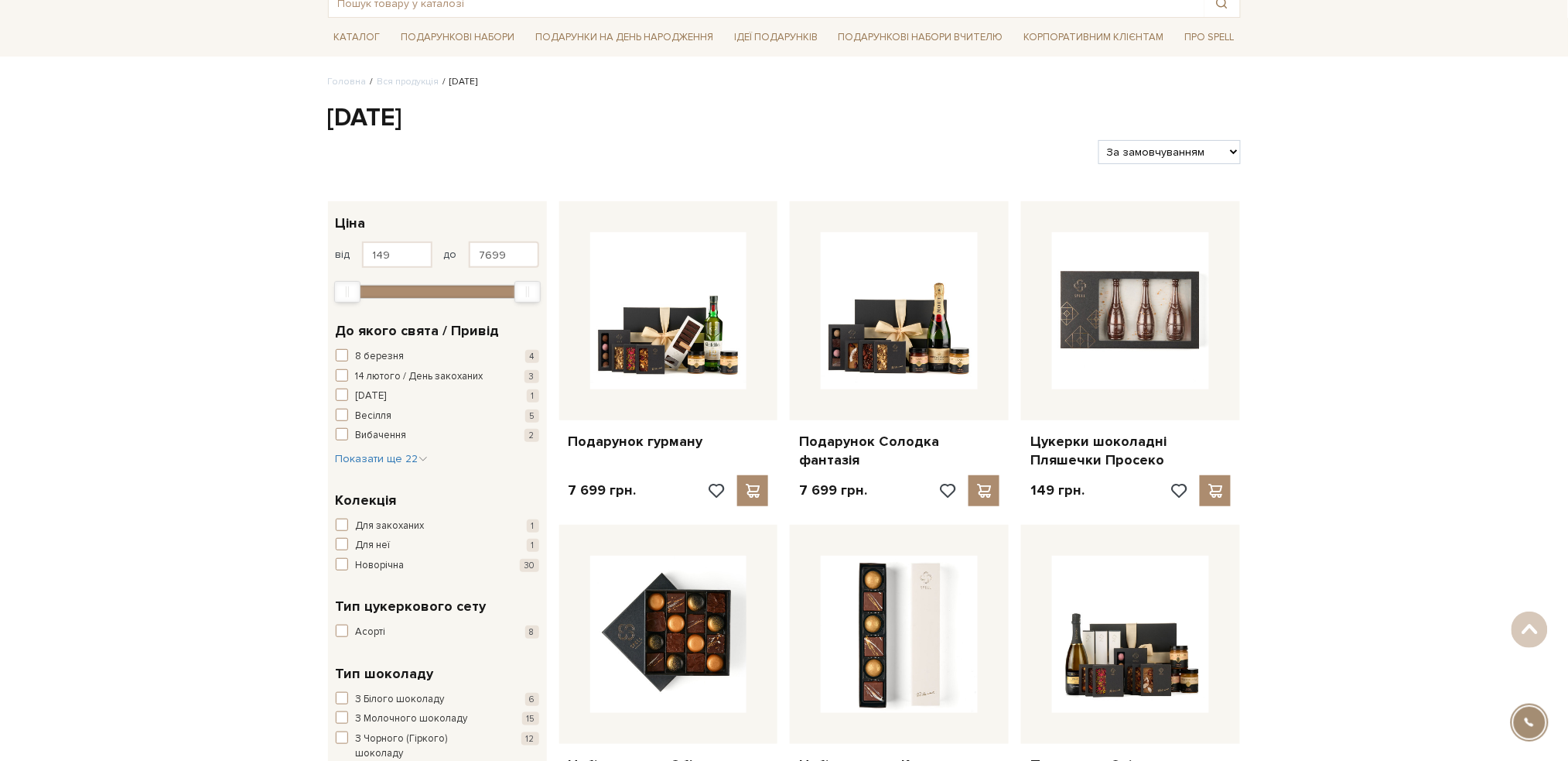
scroll to position [0, 0]
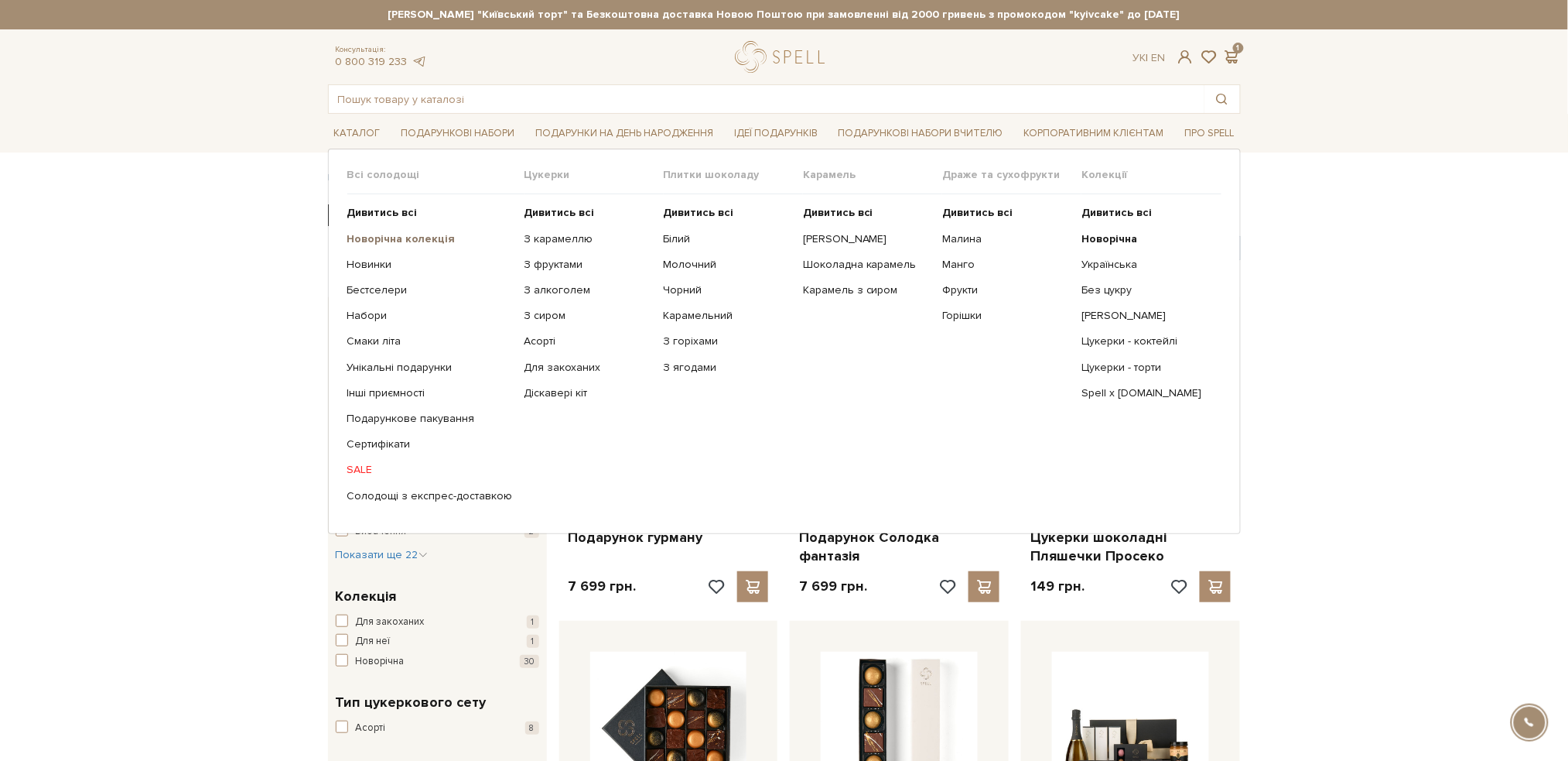
click at [385, 239] on b "Новорічна колекція" at bounding box center [401, 238] width 108 height 13
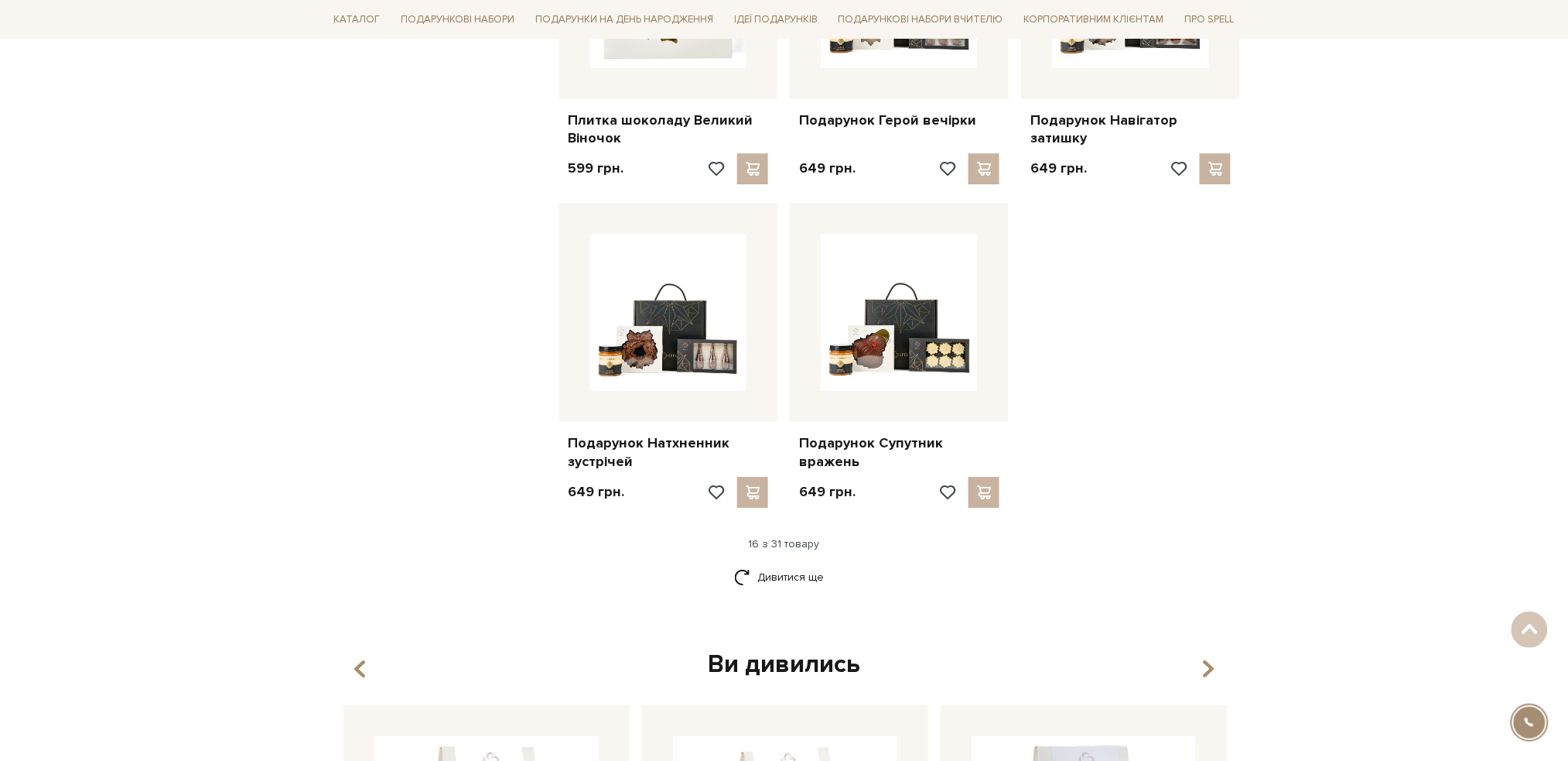
scroll to position [1341, 0]
